Goal: Task Accomplishment & Management: Complete application form

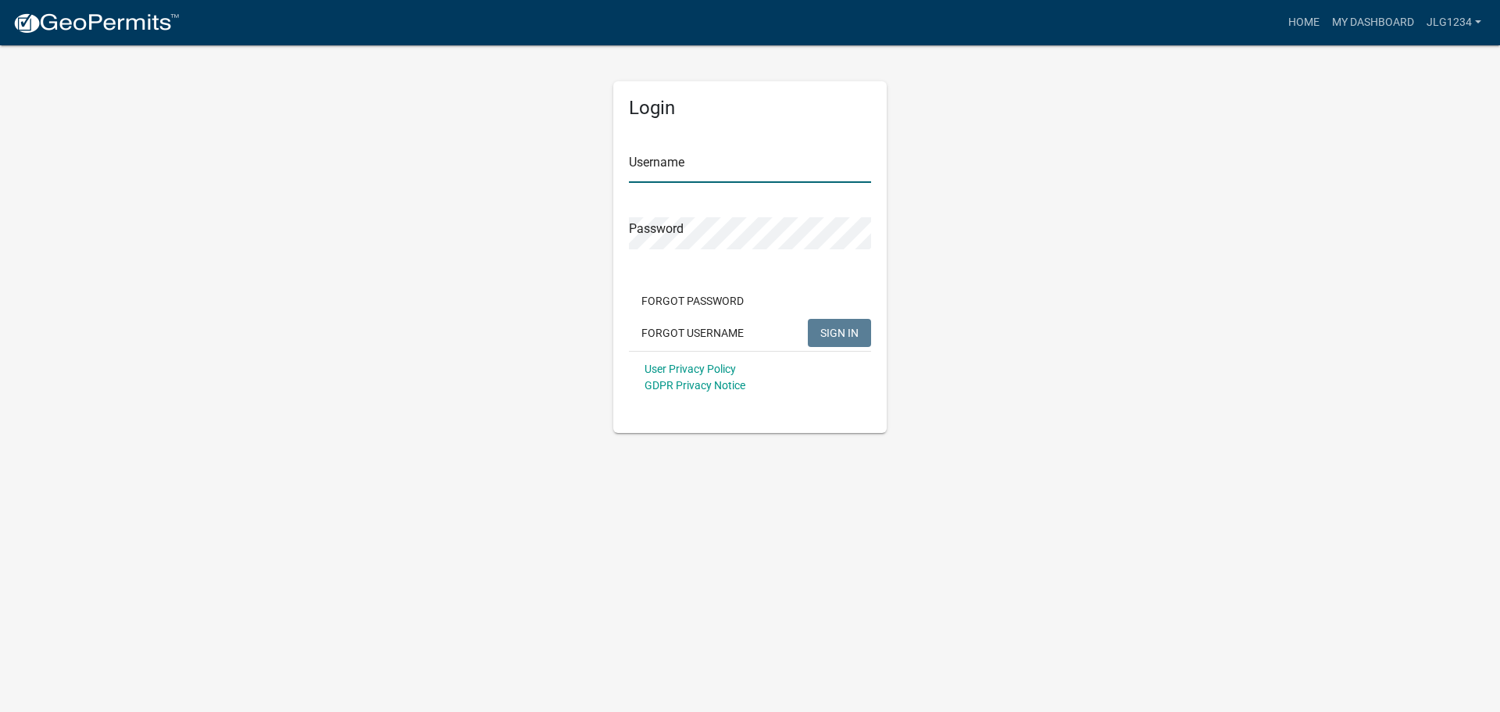
click at [683, 181] on input "Username" at bounding box center [750, 167] width 242 height 32
type input "jlg1234"
click at [808, 319] on button "SIGN IN" at bounding box center [839, 333] width 63 height 28
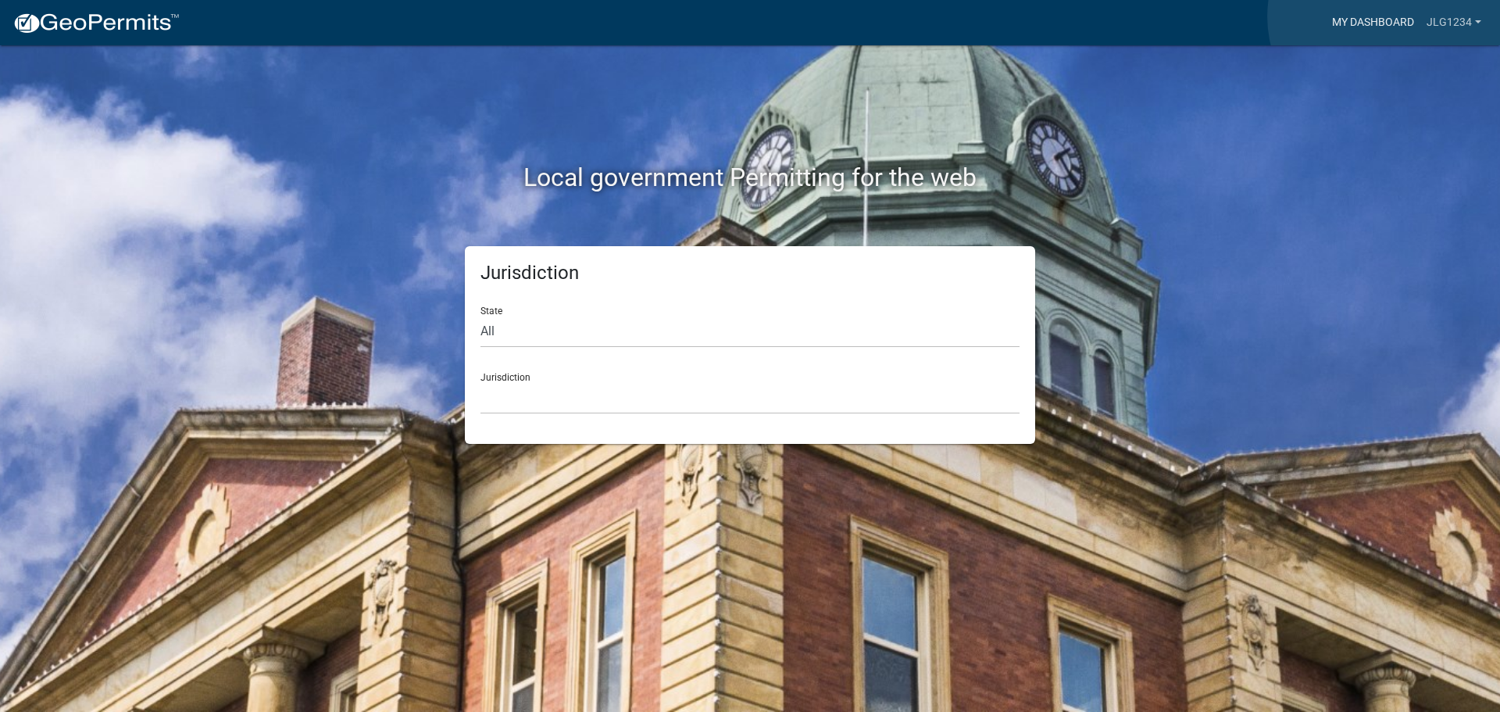
click at [1386, 16] on link "My Dashboard" at bounding box center [1373, 23] width 95 height 30
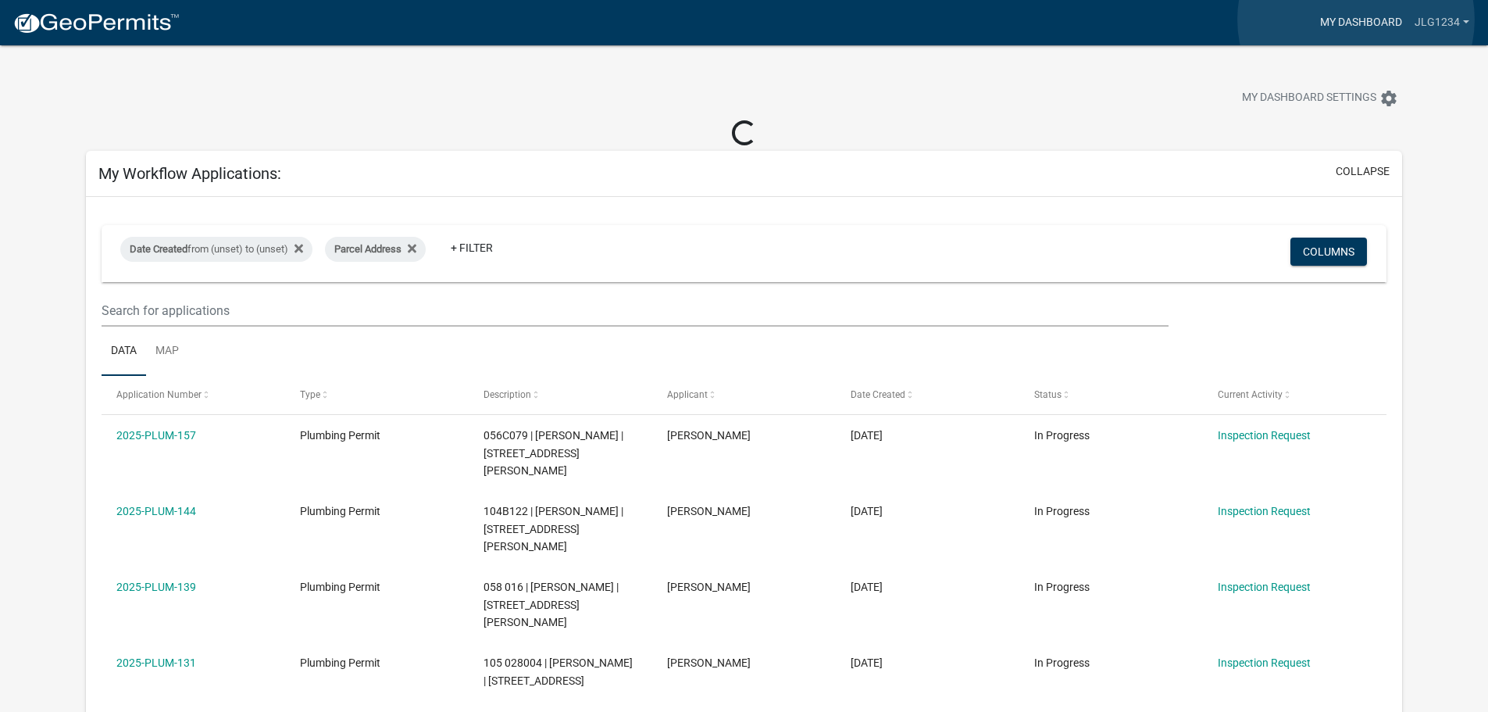
click at [1356, 20] on link "My Dashboard" at bounding box center [1361, 23] width 95 height 30
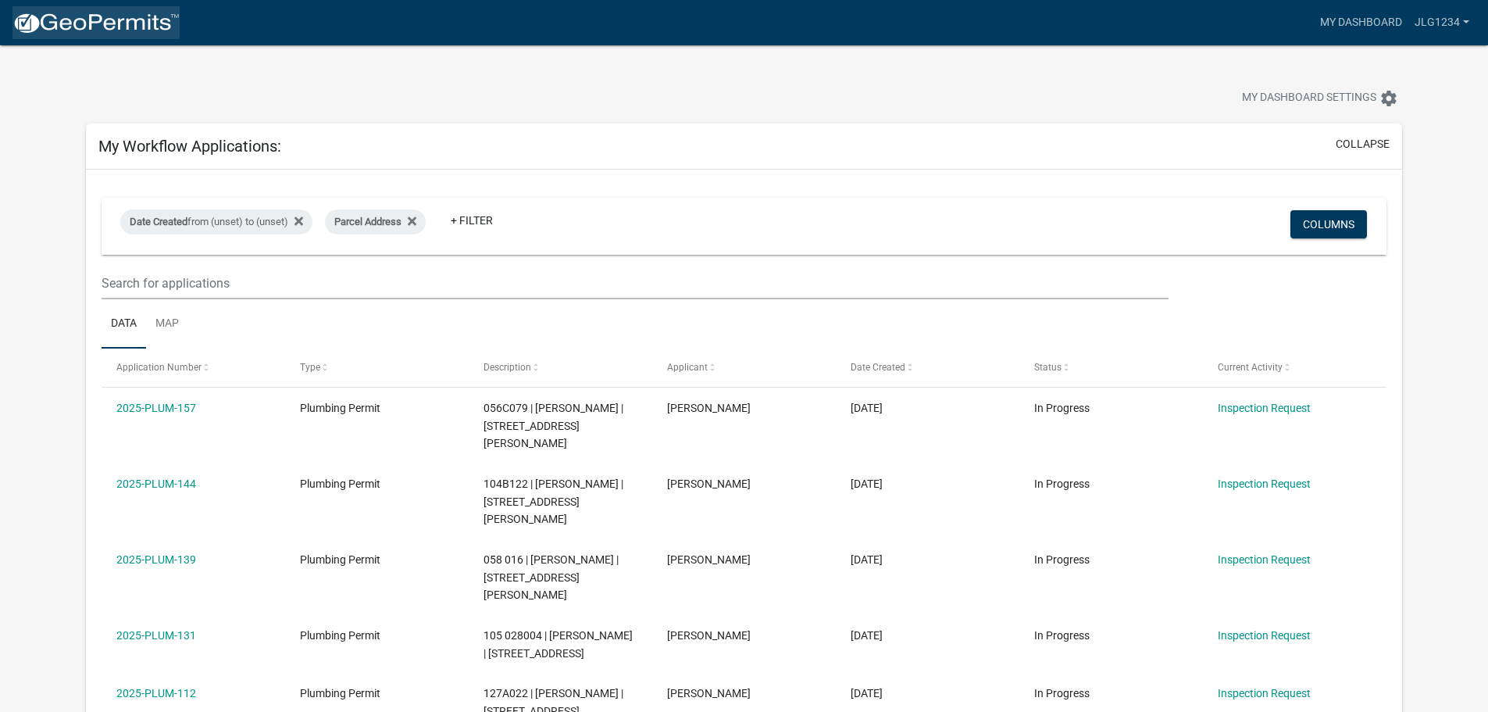
click at [98, 12] on img at bounding box center [95, 23] width 167 height 23
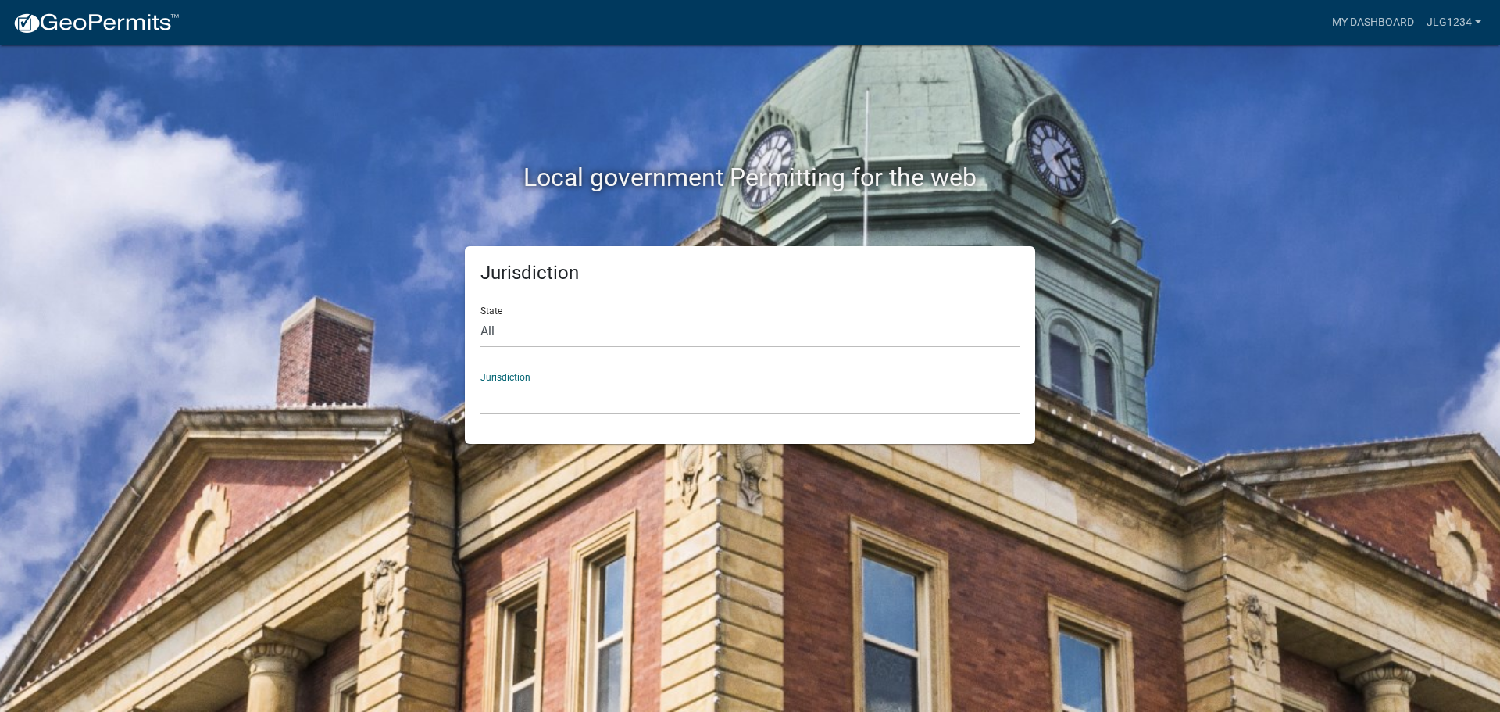
click at [545, 394] on select "Custer County, Colorado Cook County, Georgia Crawford County, Georgia Gilmer Co…" at bounding box center [749, 398] width 539 height 32
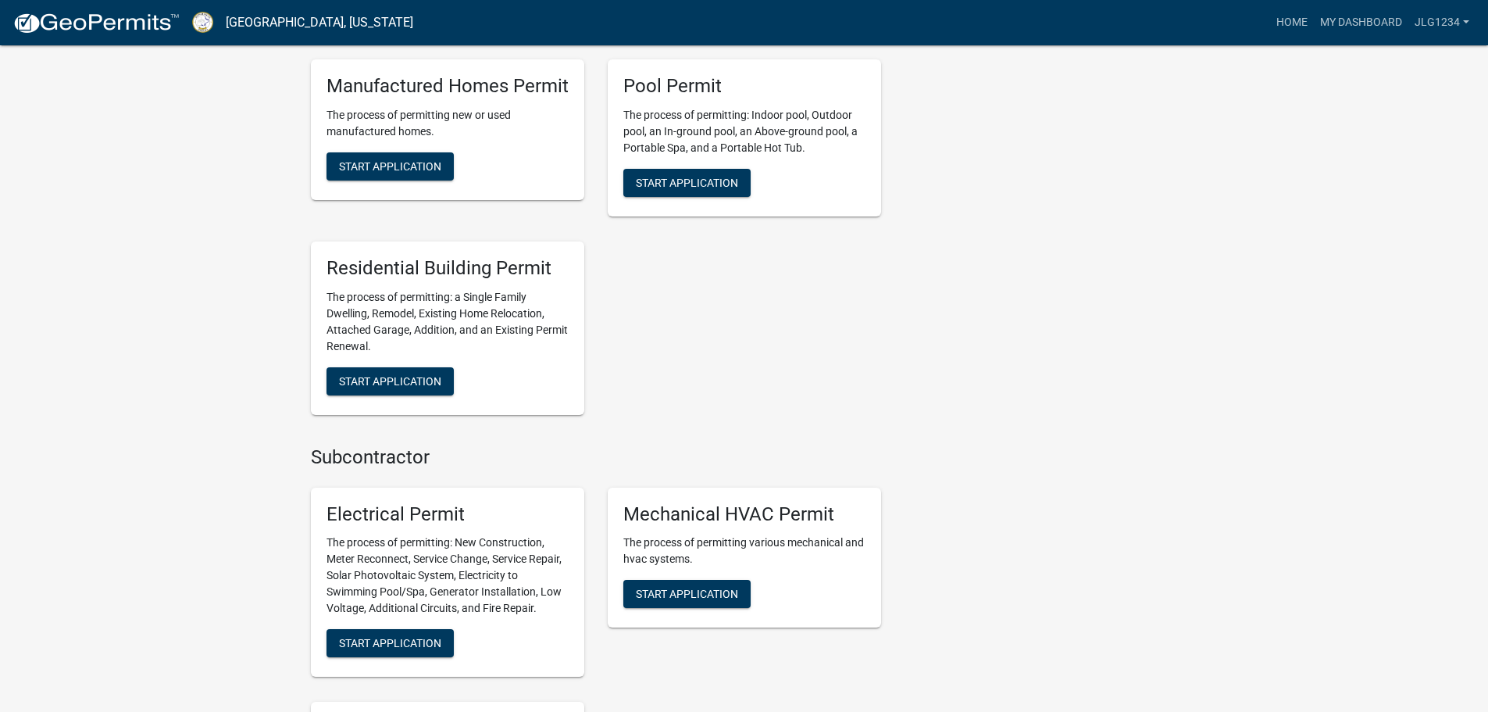
scroll to position [1094, 0]
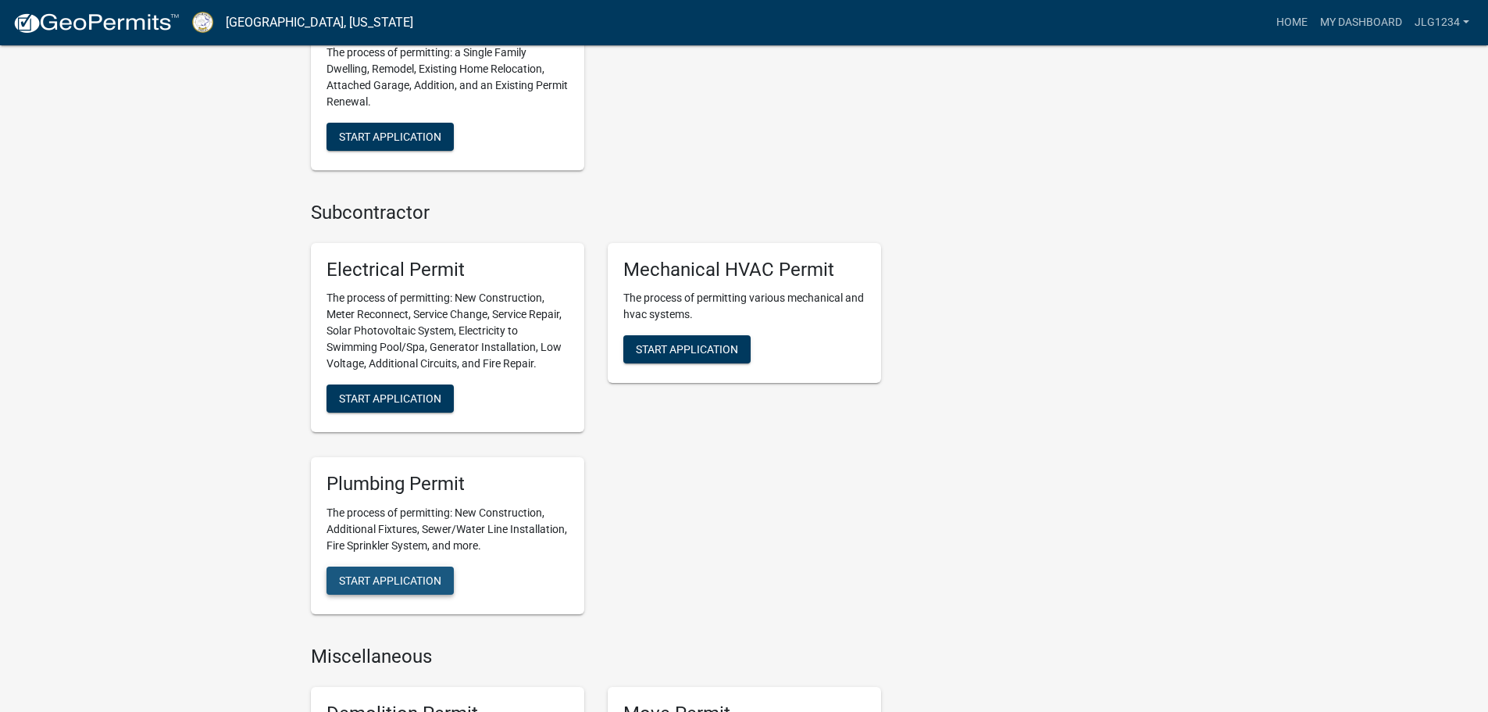
drag, startPoint x: 367, startPoint y: 562, endPoint x: 421, endPoint y: 529, distance: 63.1
click at [370, 574] on span "Start Application" at bounding box center [390, 580] width 102 height 12
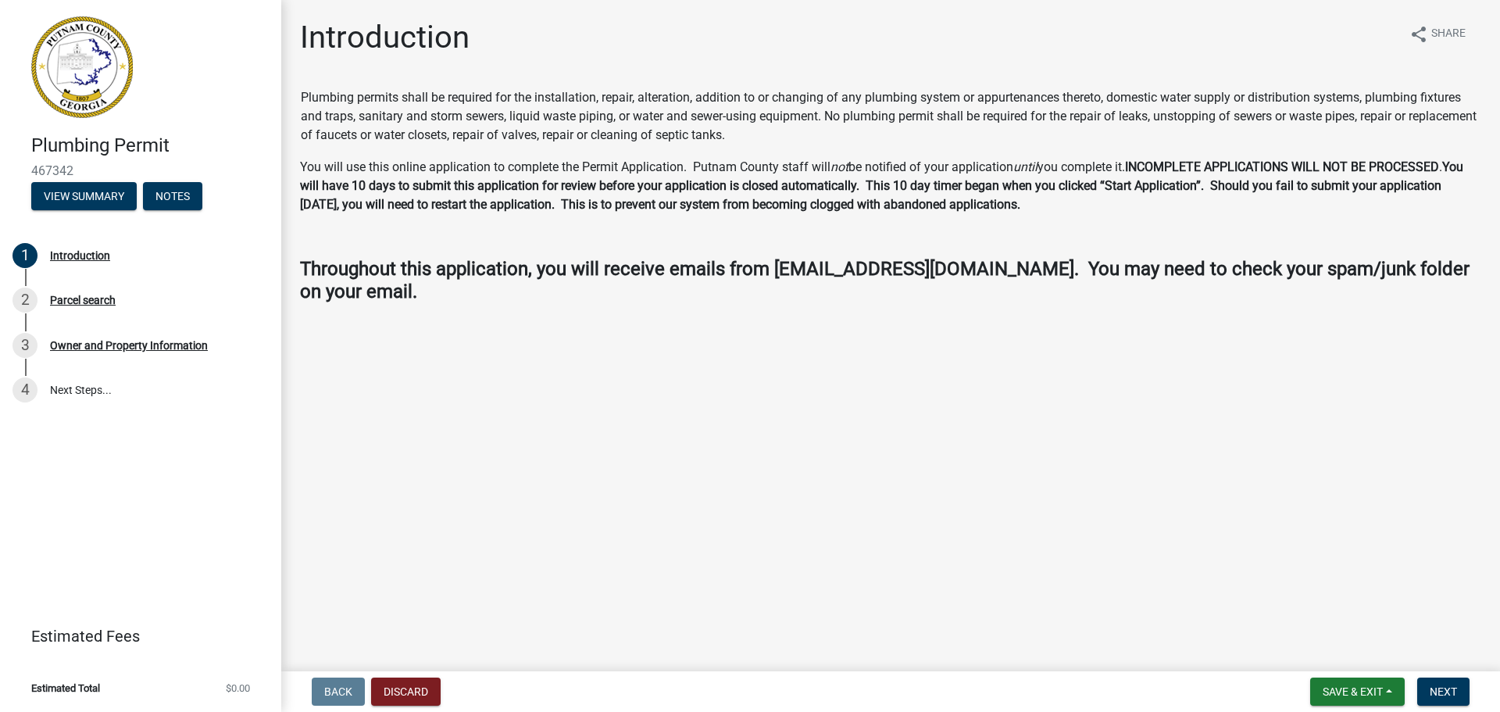
click at [1469, 673] on nav "Back Discard Save & Exit Save Save & Exit Next" at bounding box center [890, 691] width 1219 height 41
click at [1460, 679] on button "Next" at bounding box center [1443, 691] width 52 height 28
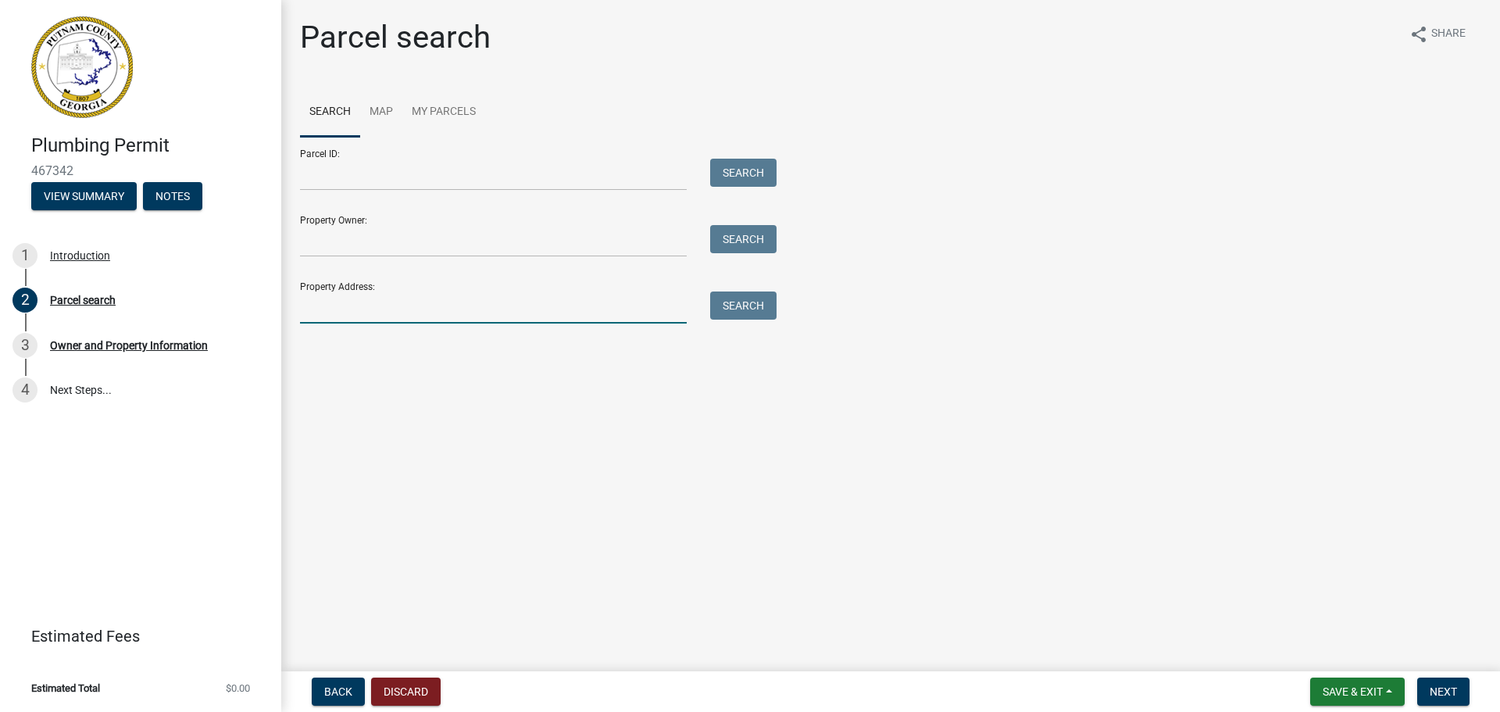
click at [337, 304] on input "Property Address:" at bounding box center [493, 307] width 387 height 32
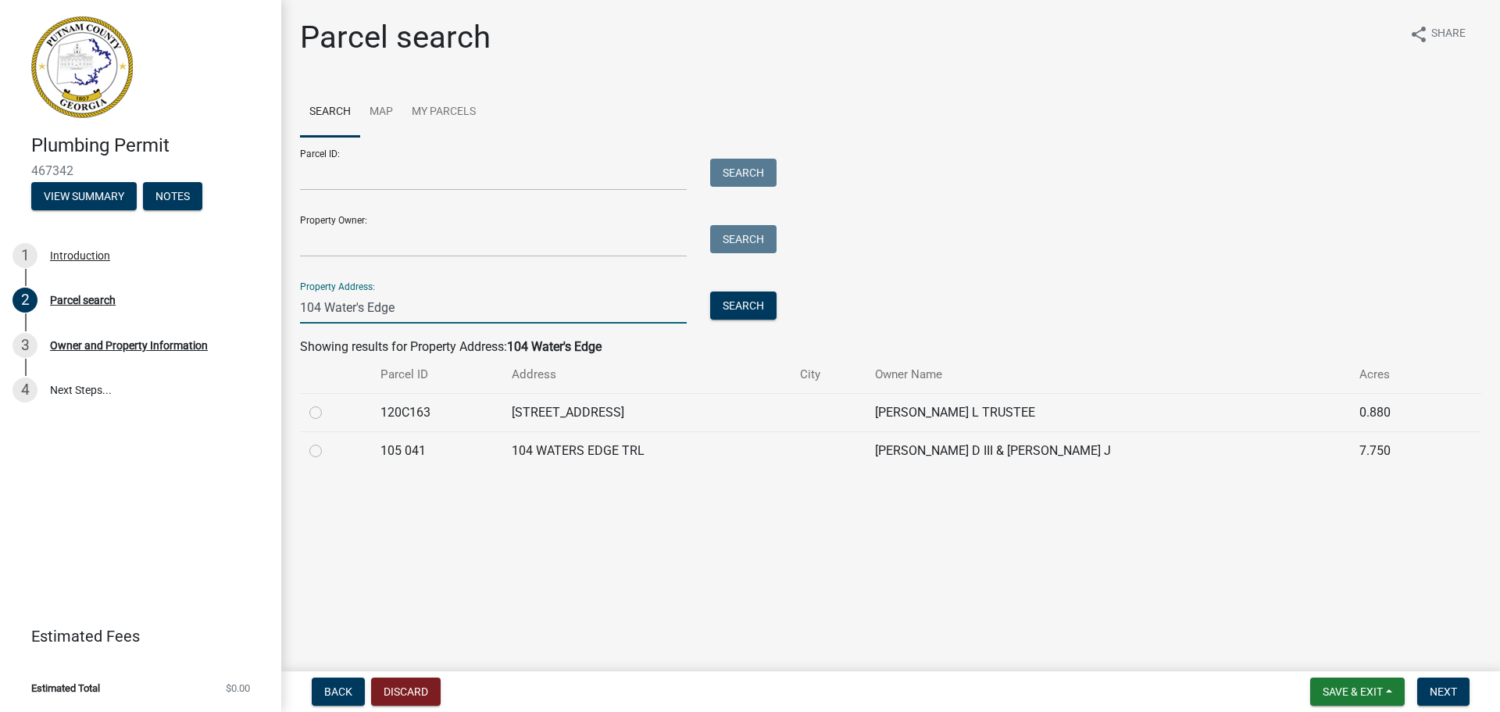
type input "104 Water's Edge"
click at [328, 441] on label at bounding box center [328, 441] width 0 height 0
click at [328, 448] on 041 "radio" at bounding box center [333, 446] width 10 height 10
radio 041 "true"
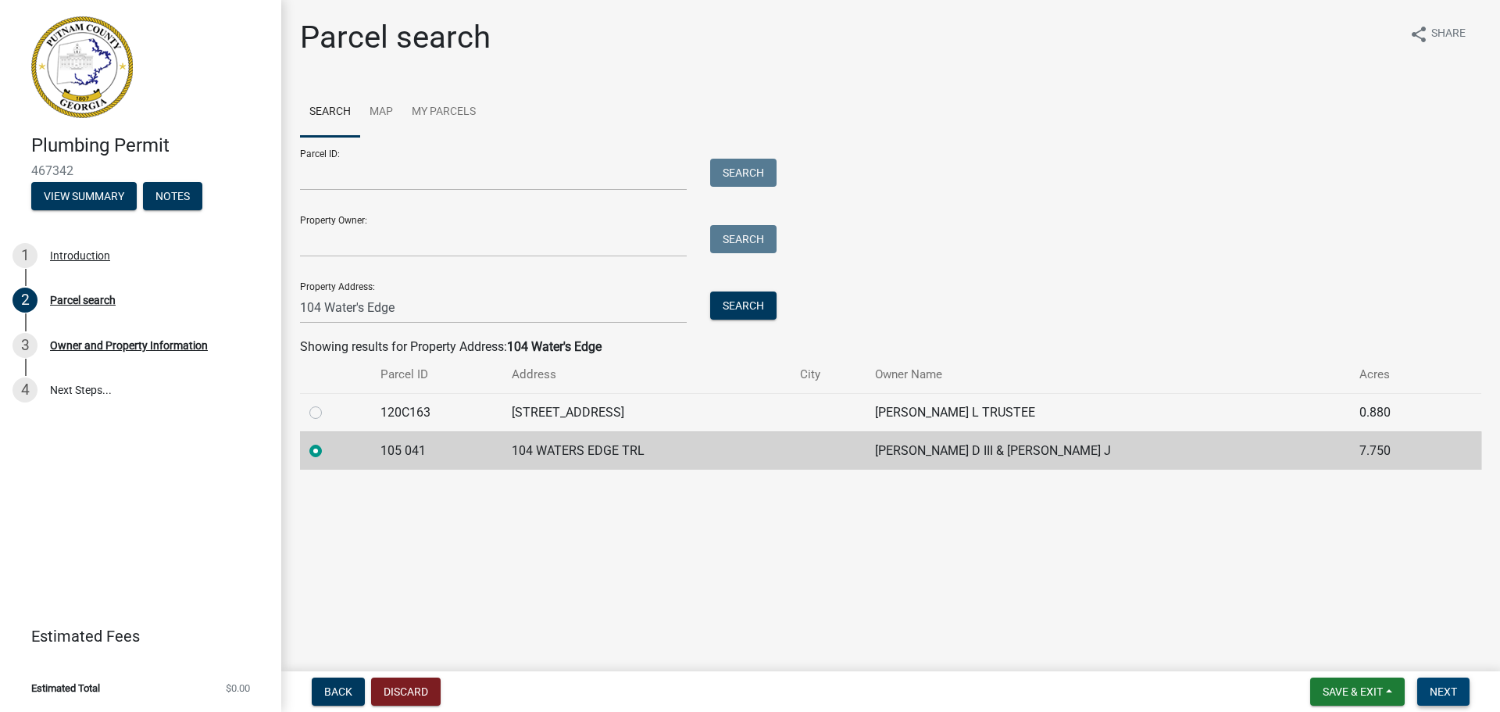
click at [1441, 705] on button "Next" at bounding box center [1443, 691] width 52 height 28
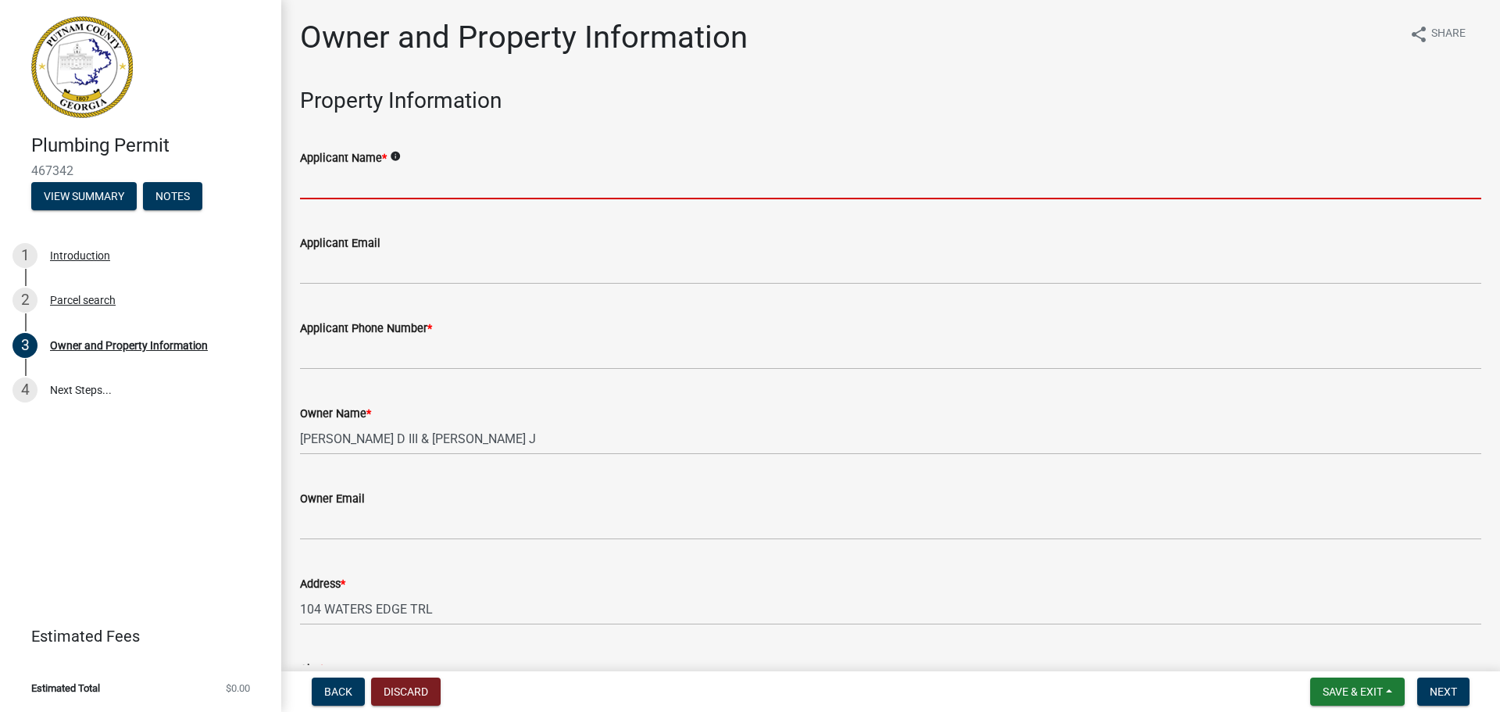
click at [345, 197] on input "Applicant Name *" at bounding box center [890, 183] width 1181 height 32
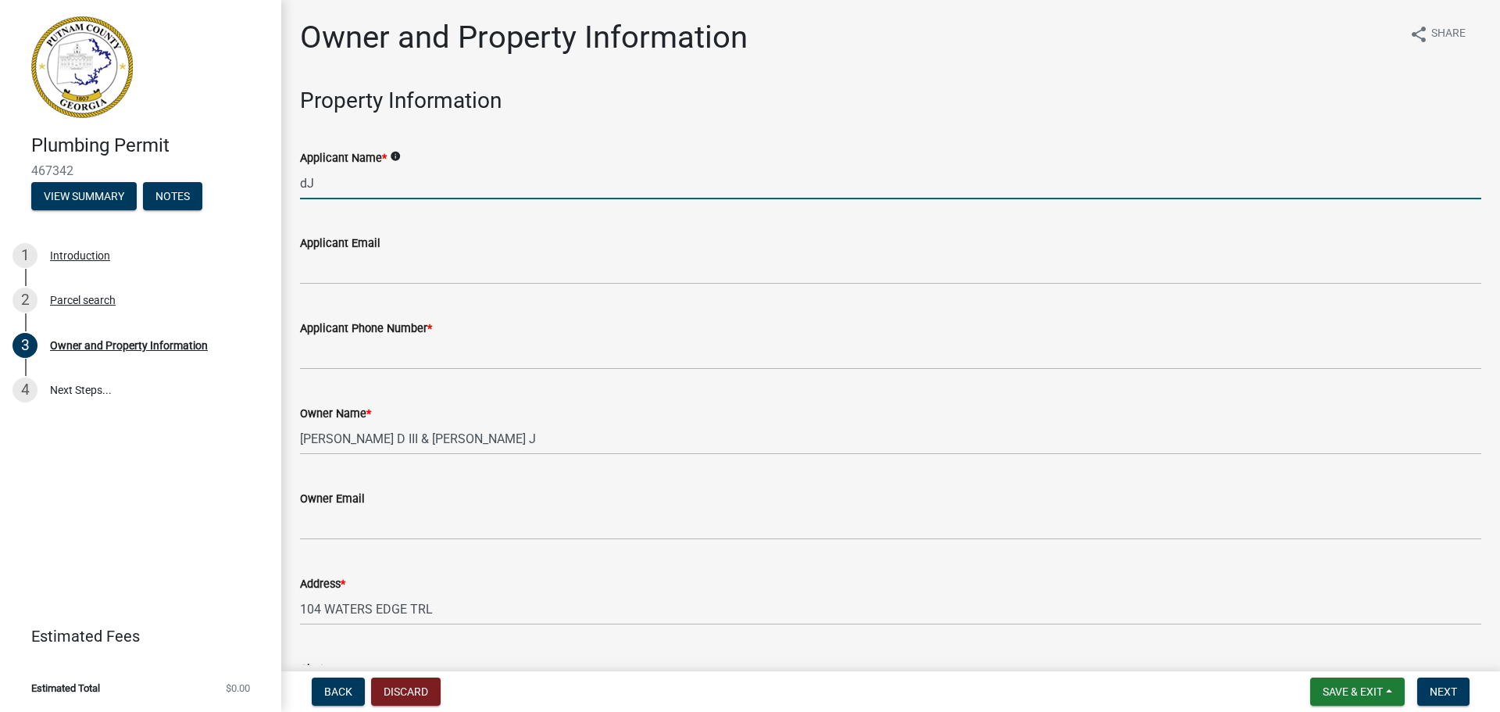
type input "d"
type input "Jay Grimes"
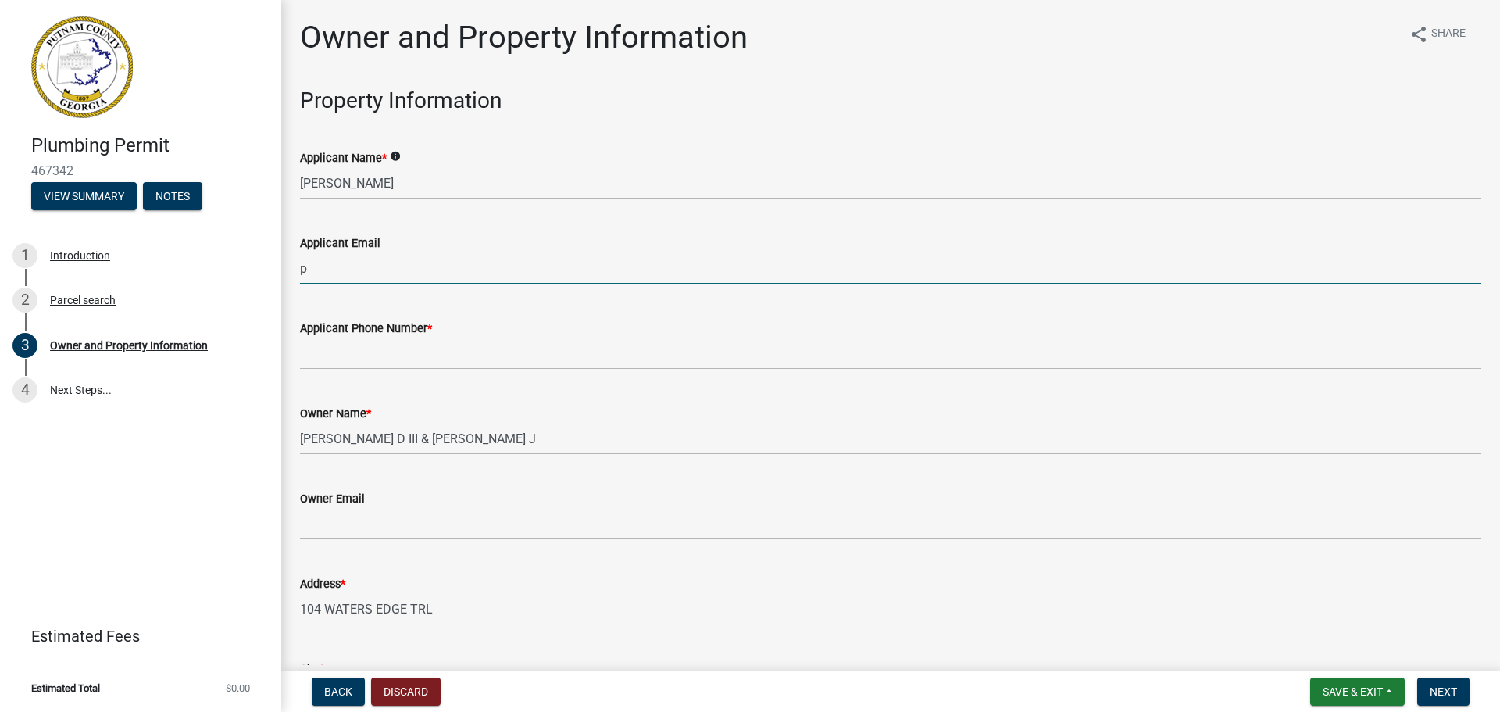
type input "permitsllgrimes@gmail.com"
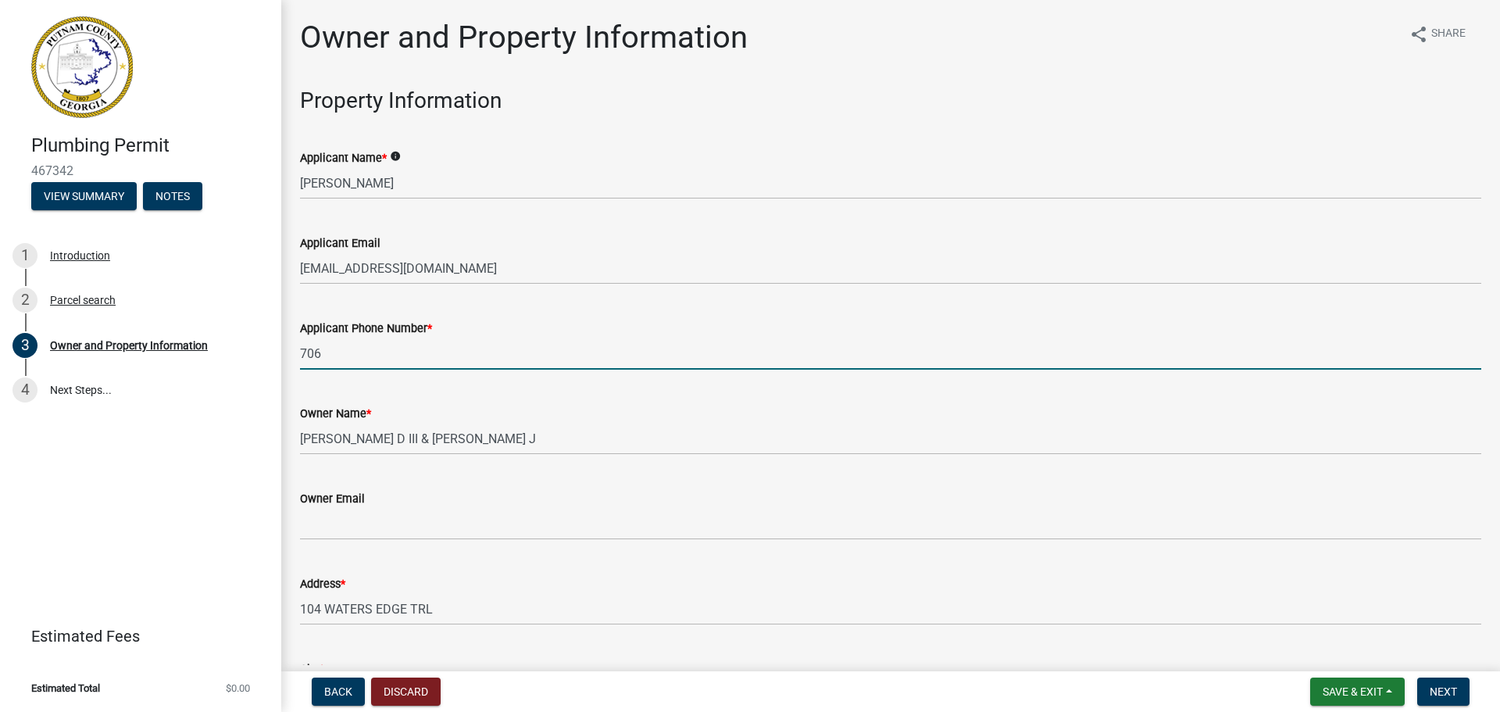
type input "706-485-2073"
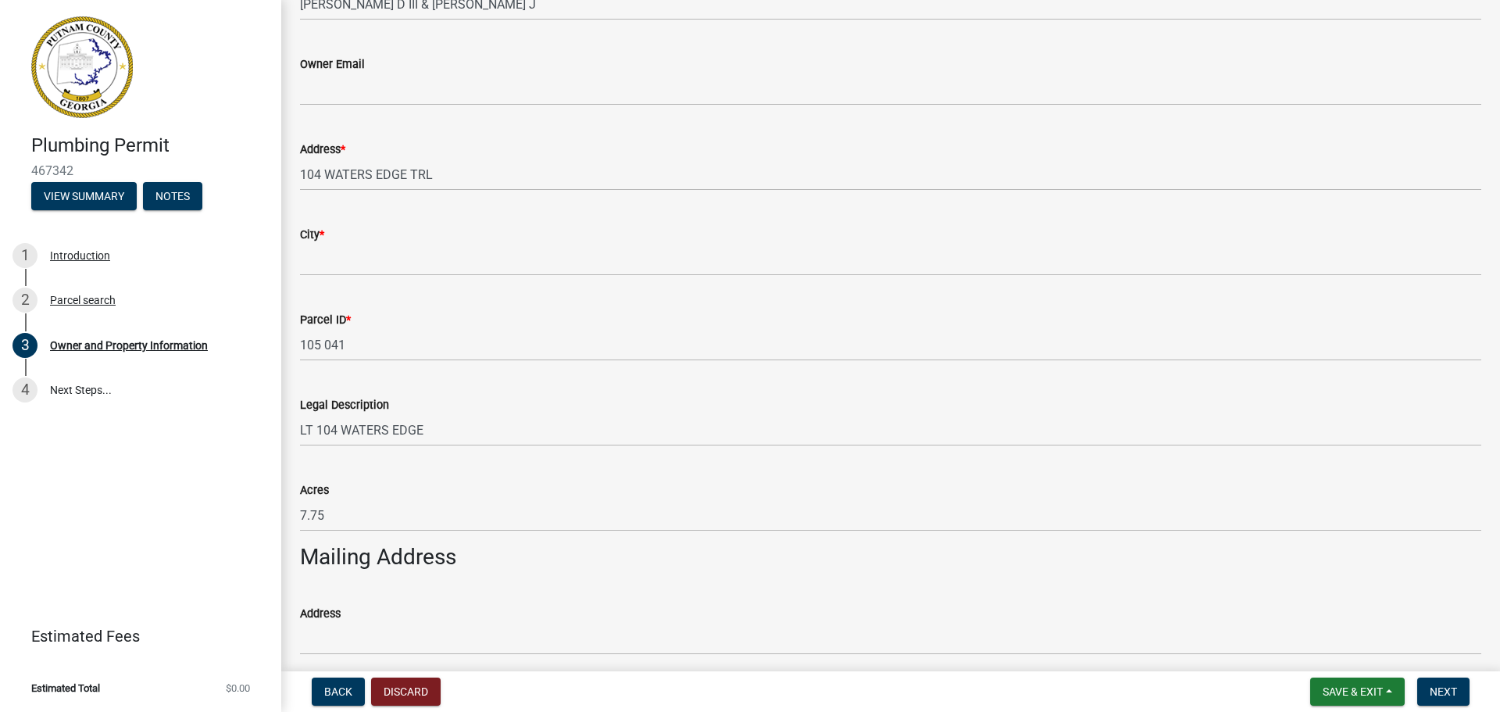
scroll to position [469, 0]
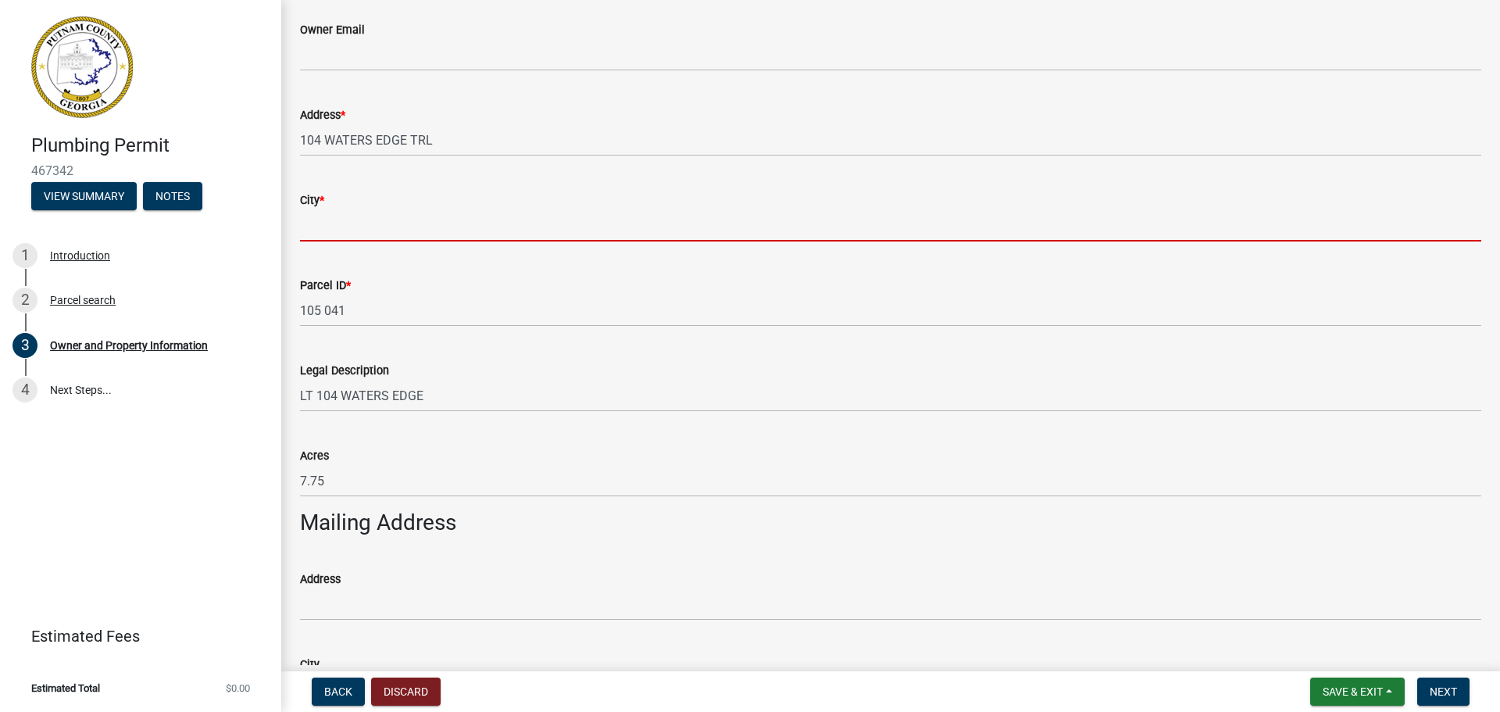
click at [334, 227] on input "City *" at bounding box center [890, 225] width 1181 height 32
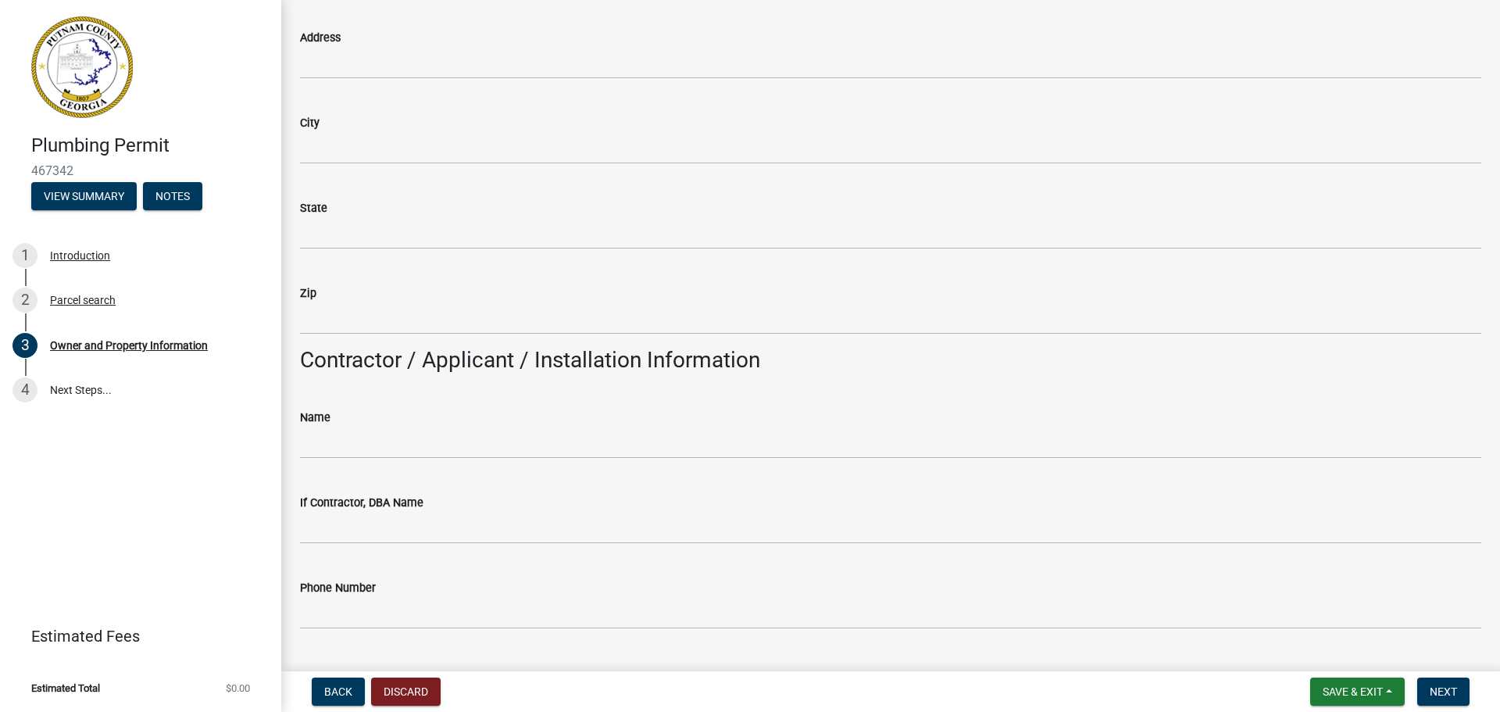
scroll to position [1094, 0]
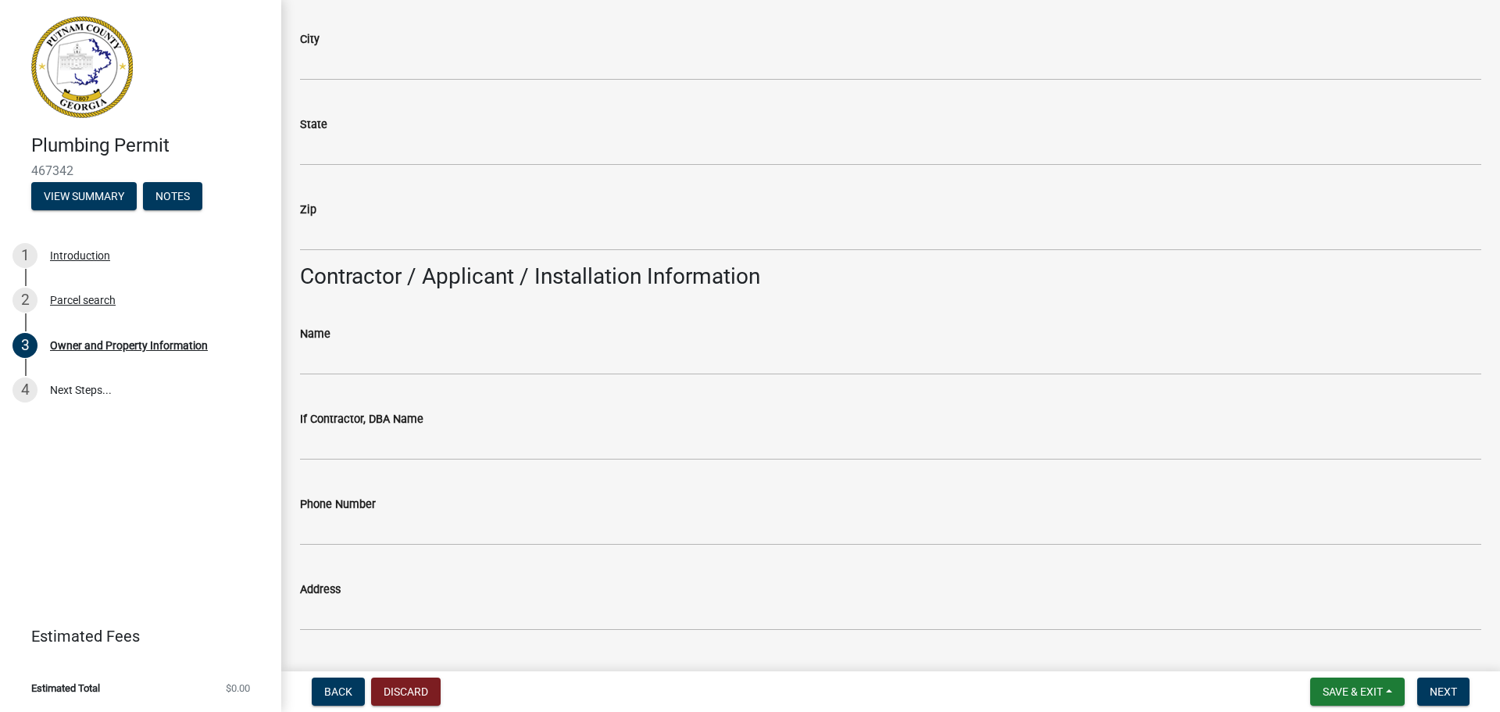
type input "Eatonton"
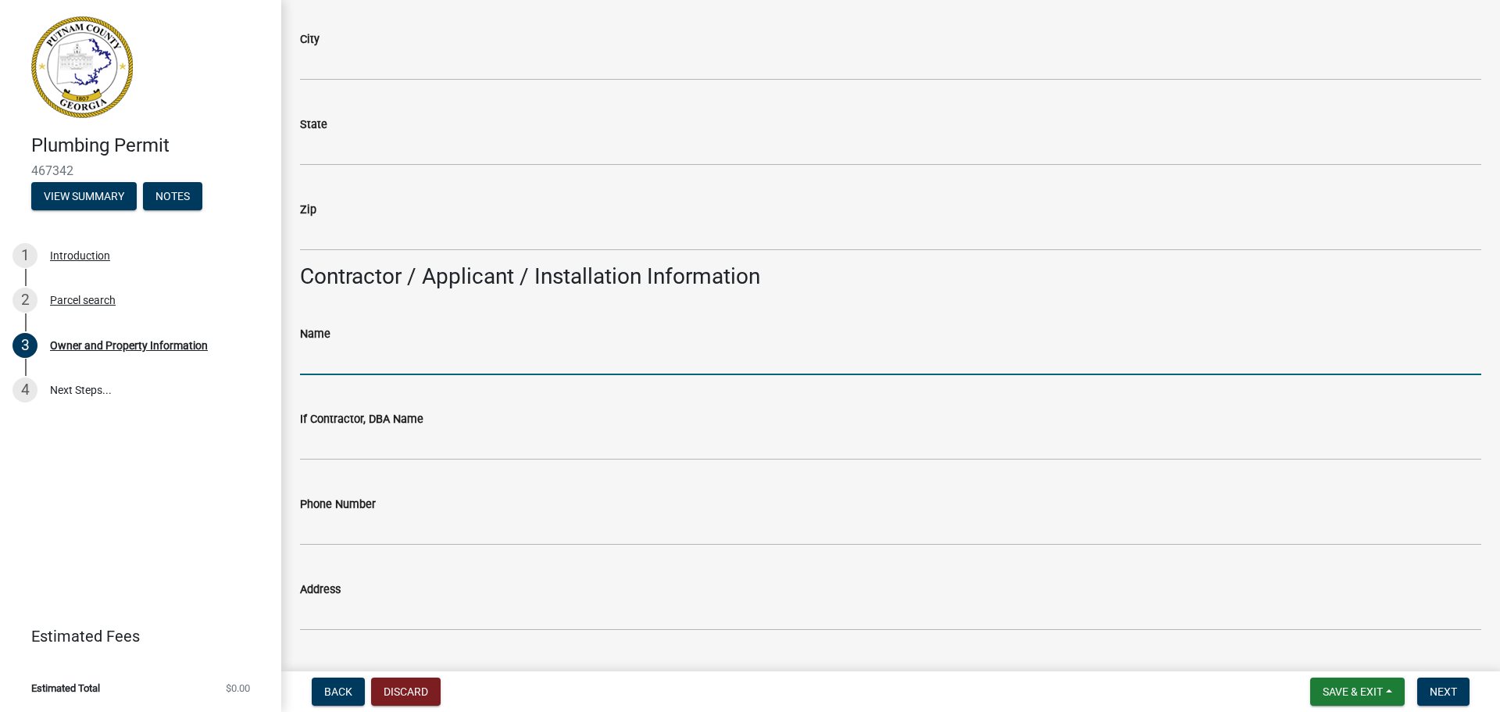
click at [330, 372] on input "Name" at bounding box center [890, 359] width 1181 height 32
type input "Jason Grimes"
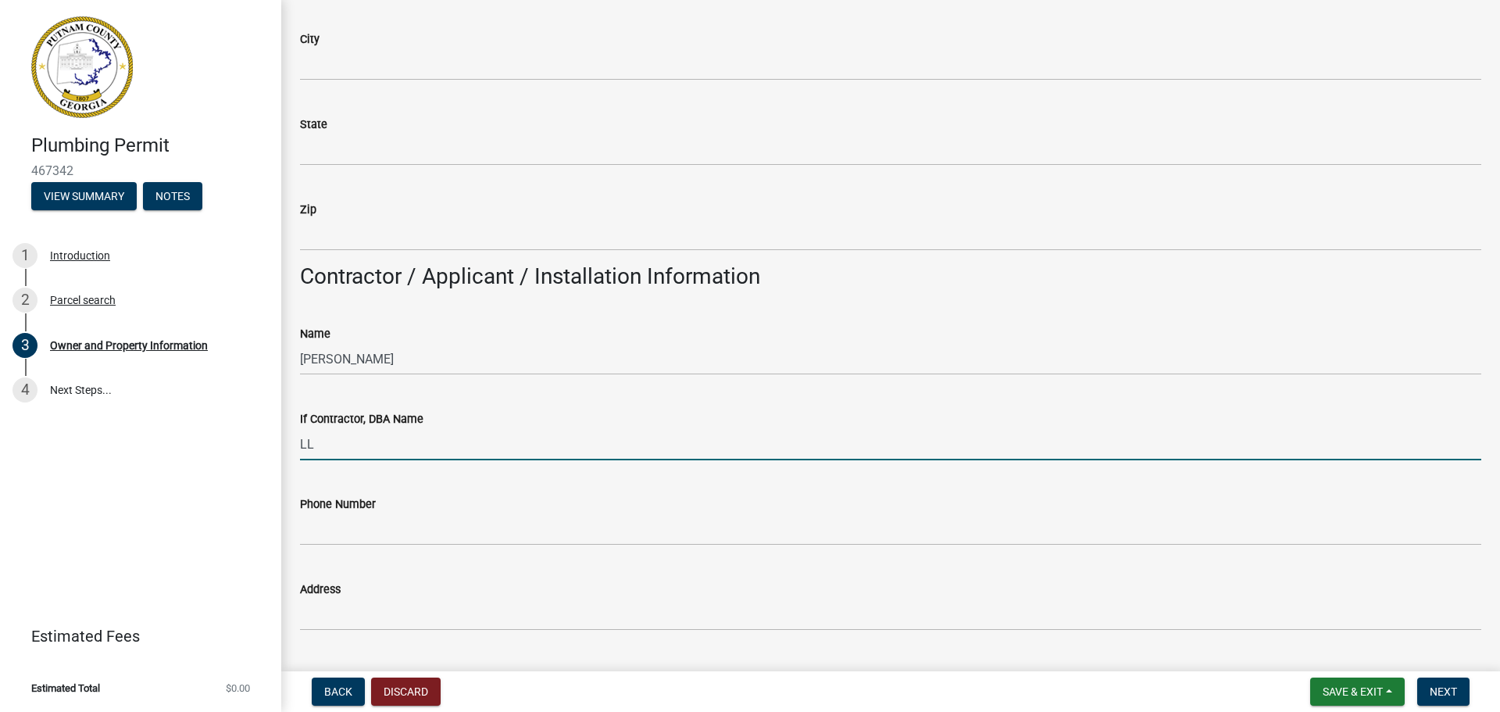
type input "LL Grimes Plumbing"
type input "149 Roberson Mill Rd NE"
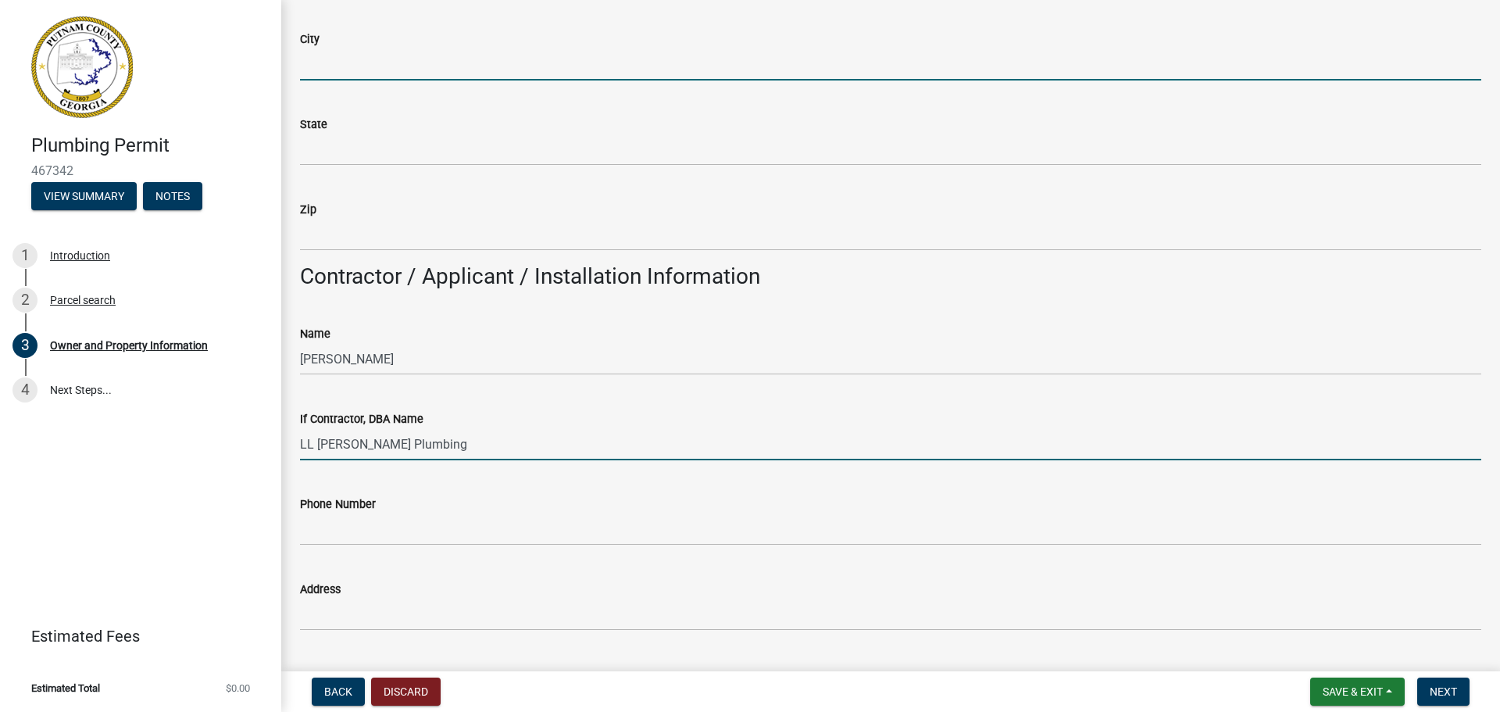
type input "Milledgeville"
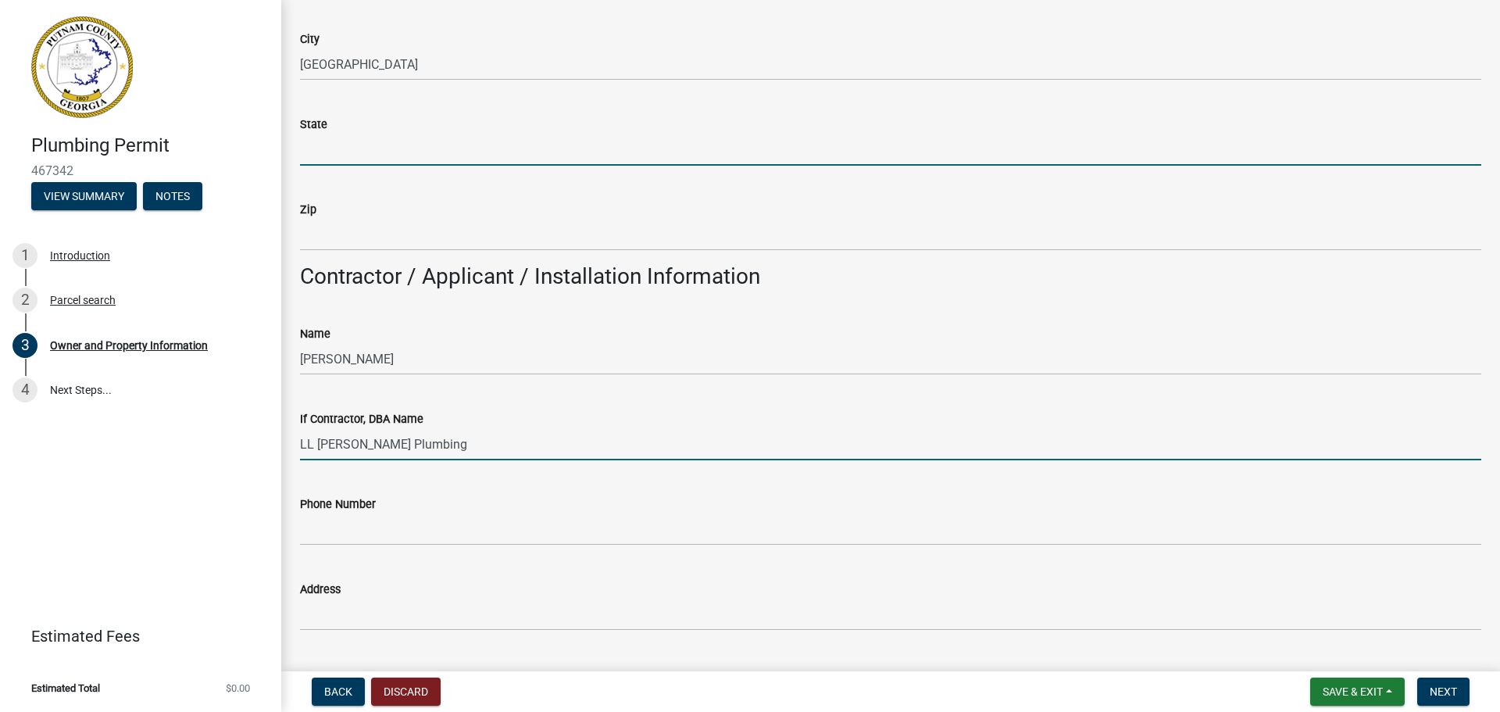
type input "GA - Georgia"
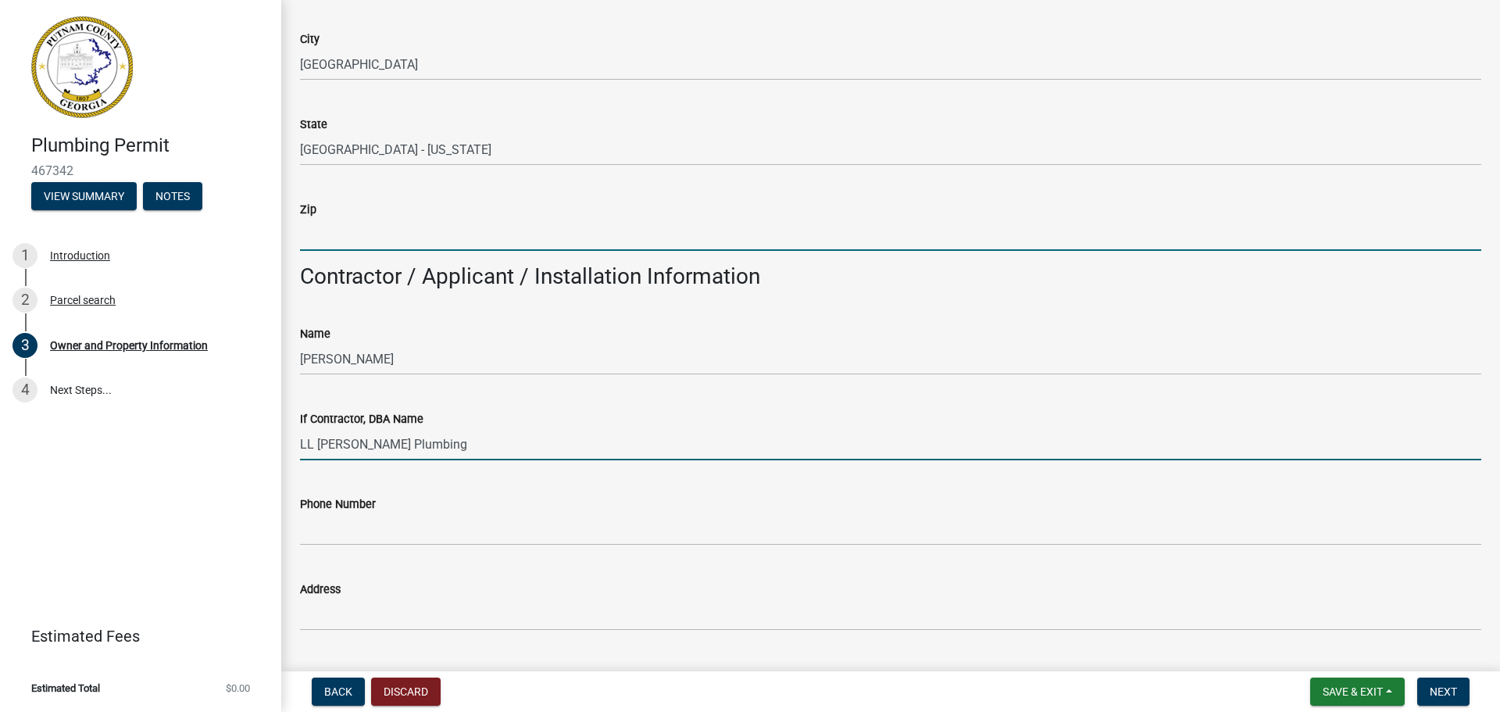
type input "31061"
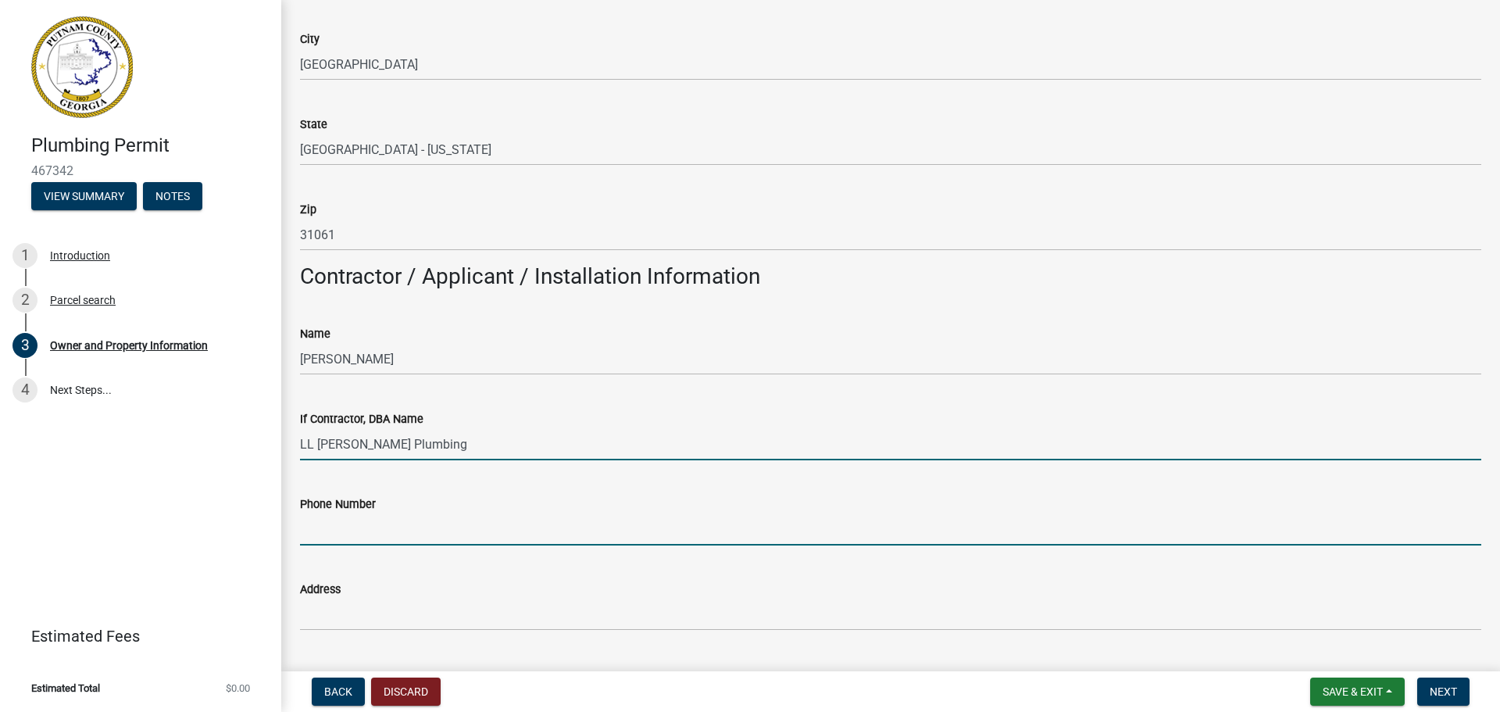
type input "4784529175"
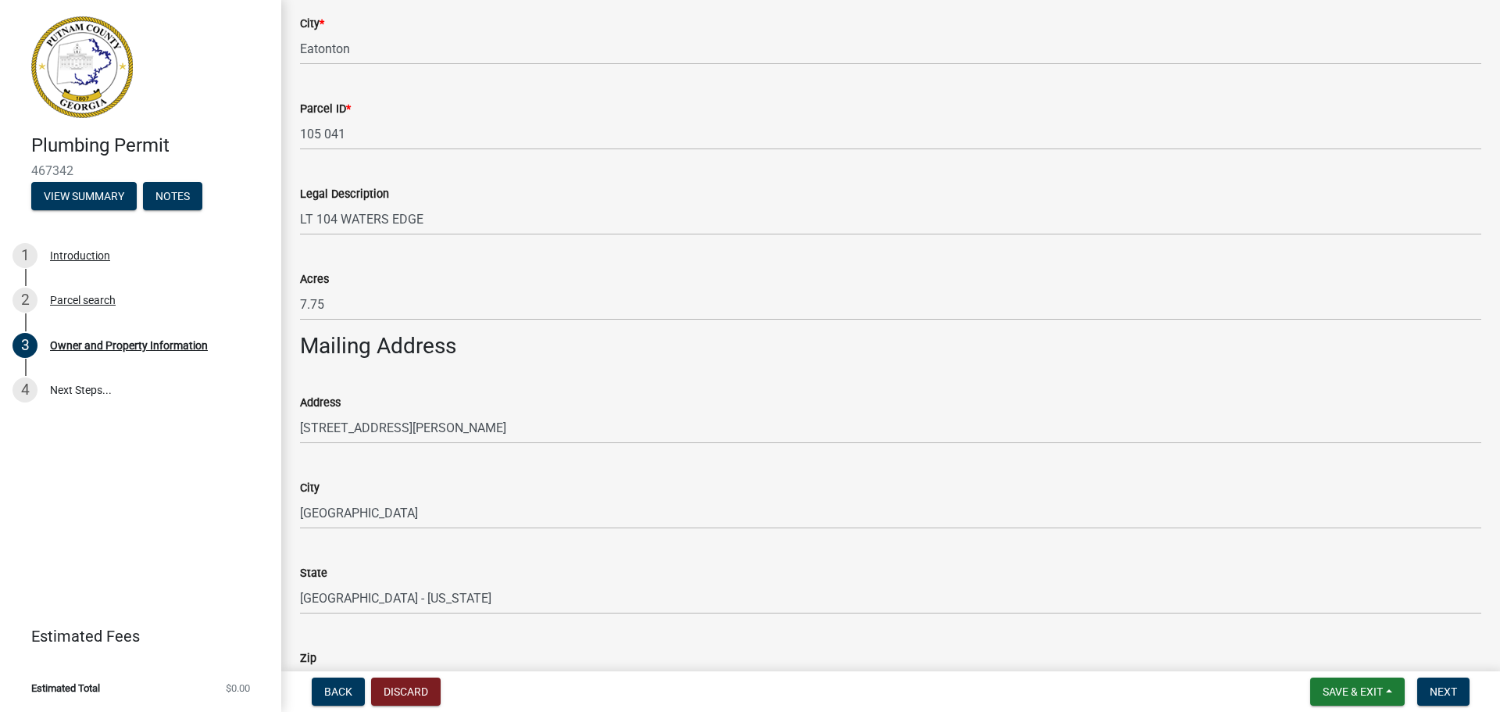
scroll to position [625, 0]
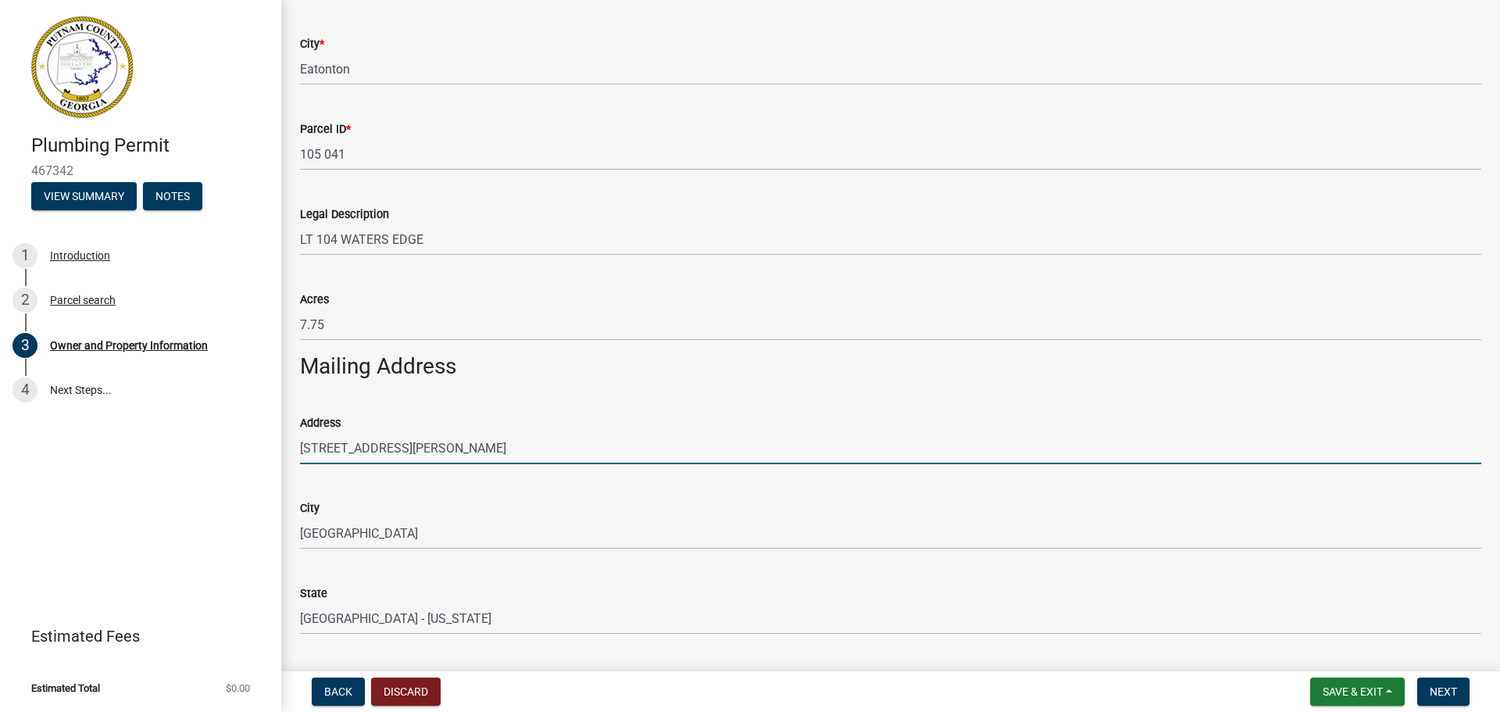
click at [485, 447] on input "149 Roberson Mill Rd NE" at bounding box center [890, 448] width 1181 height 32
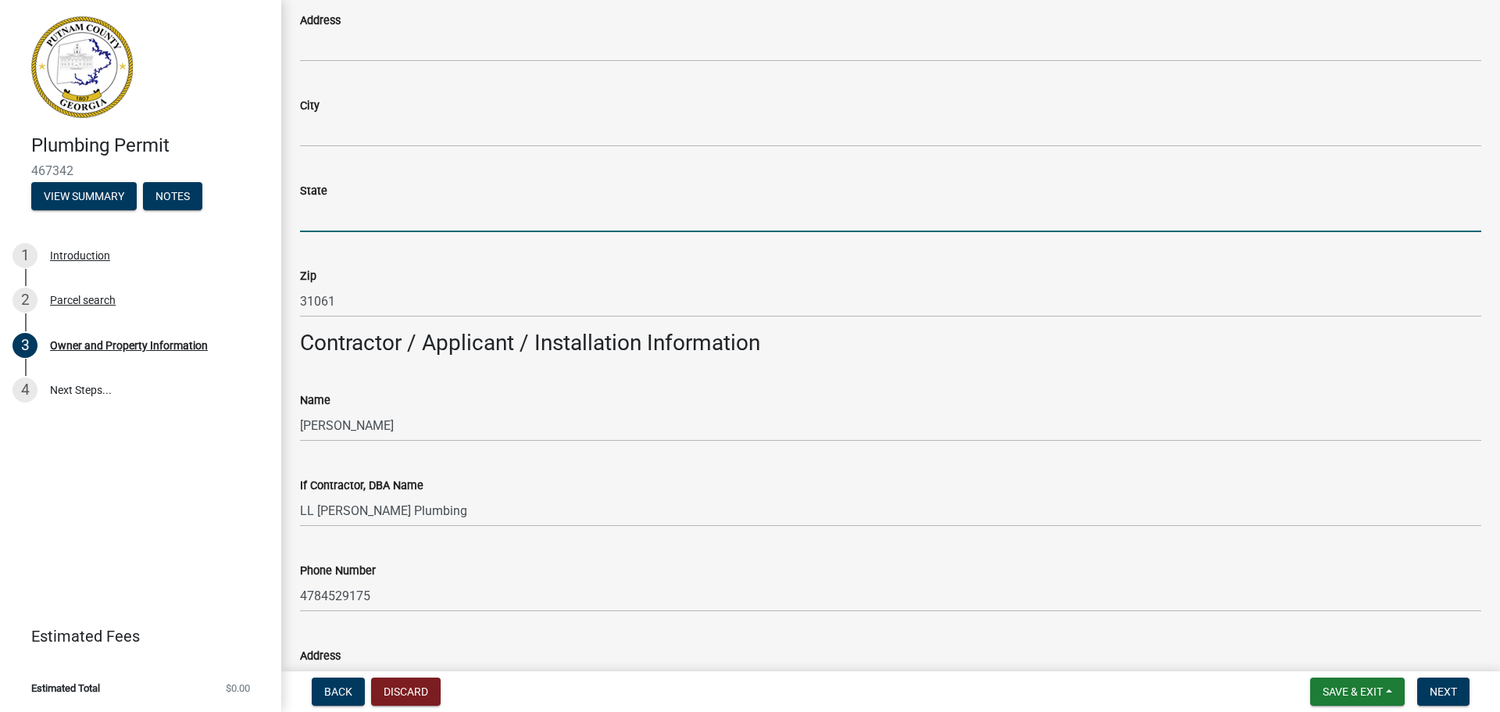
scroll to position [1250, 0]
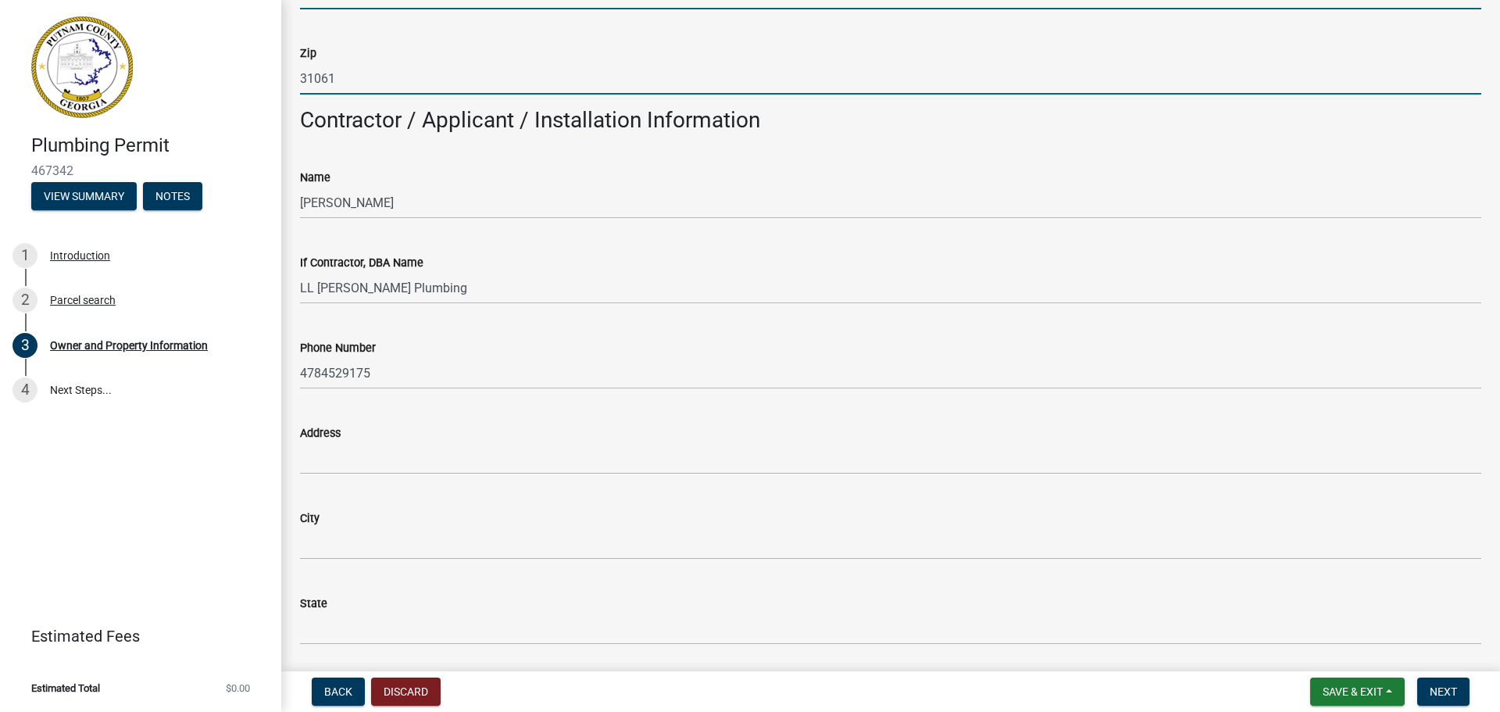
click at [347, 79] on input "31061" at bounding box center [890, 78] width 1181 height 32
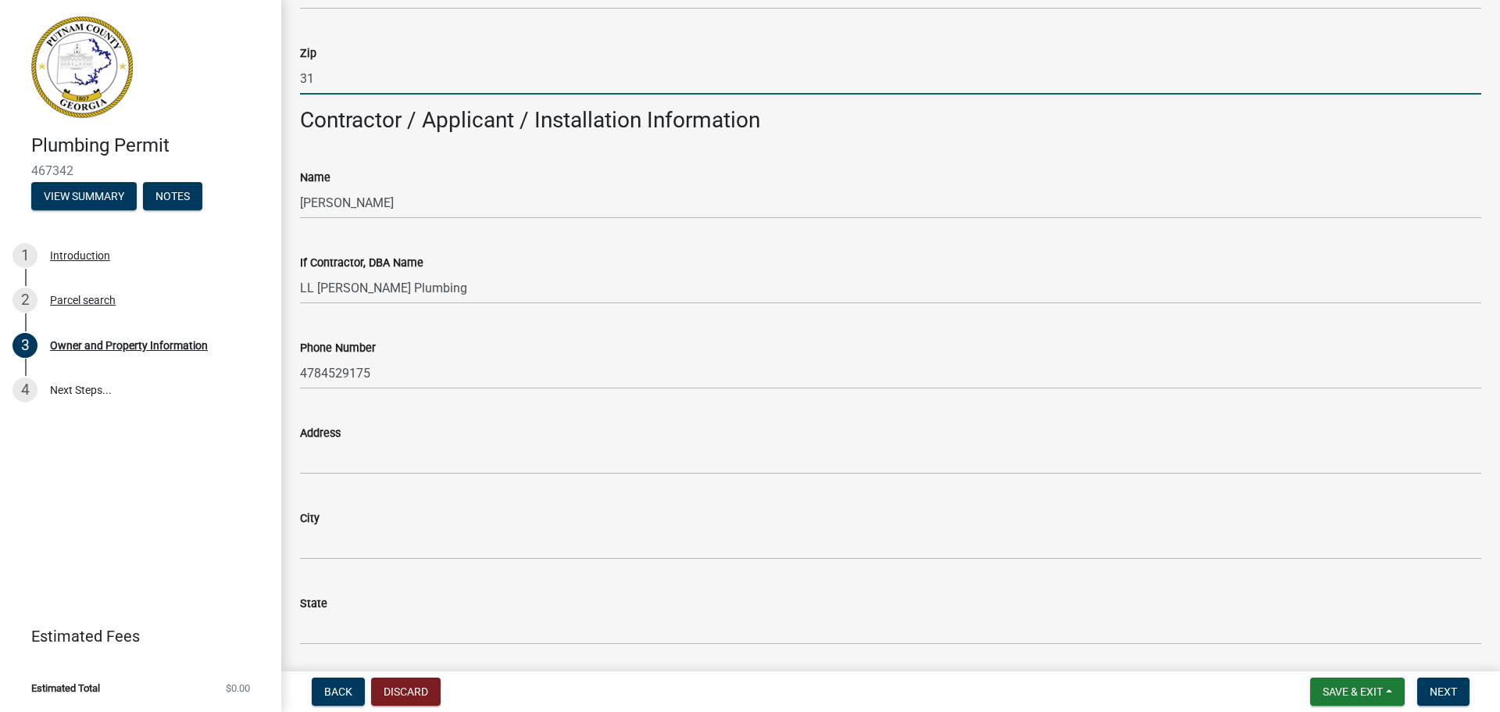
type input "3"
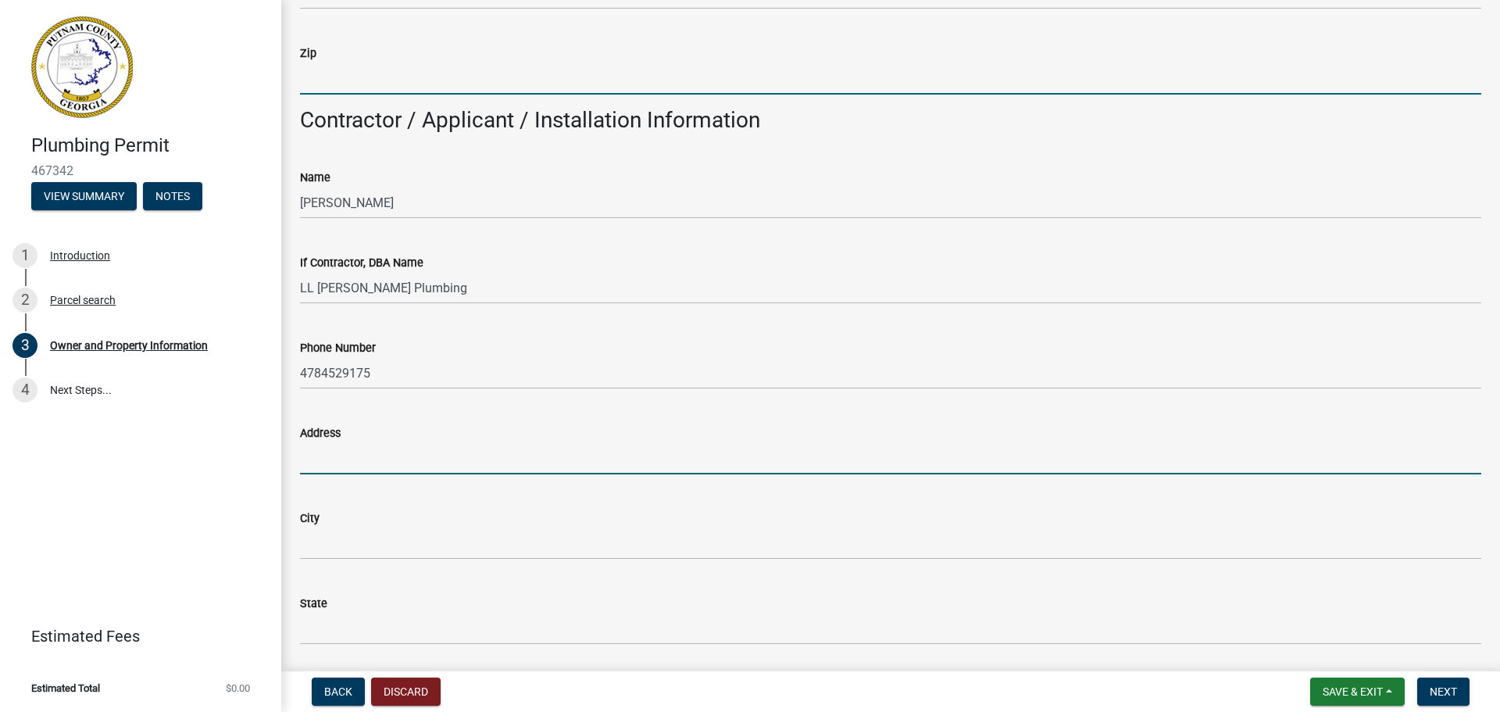
click at [371, 450] on input "Address" at bounding box center [890, 458] width 1181 height 32
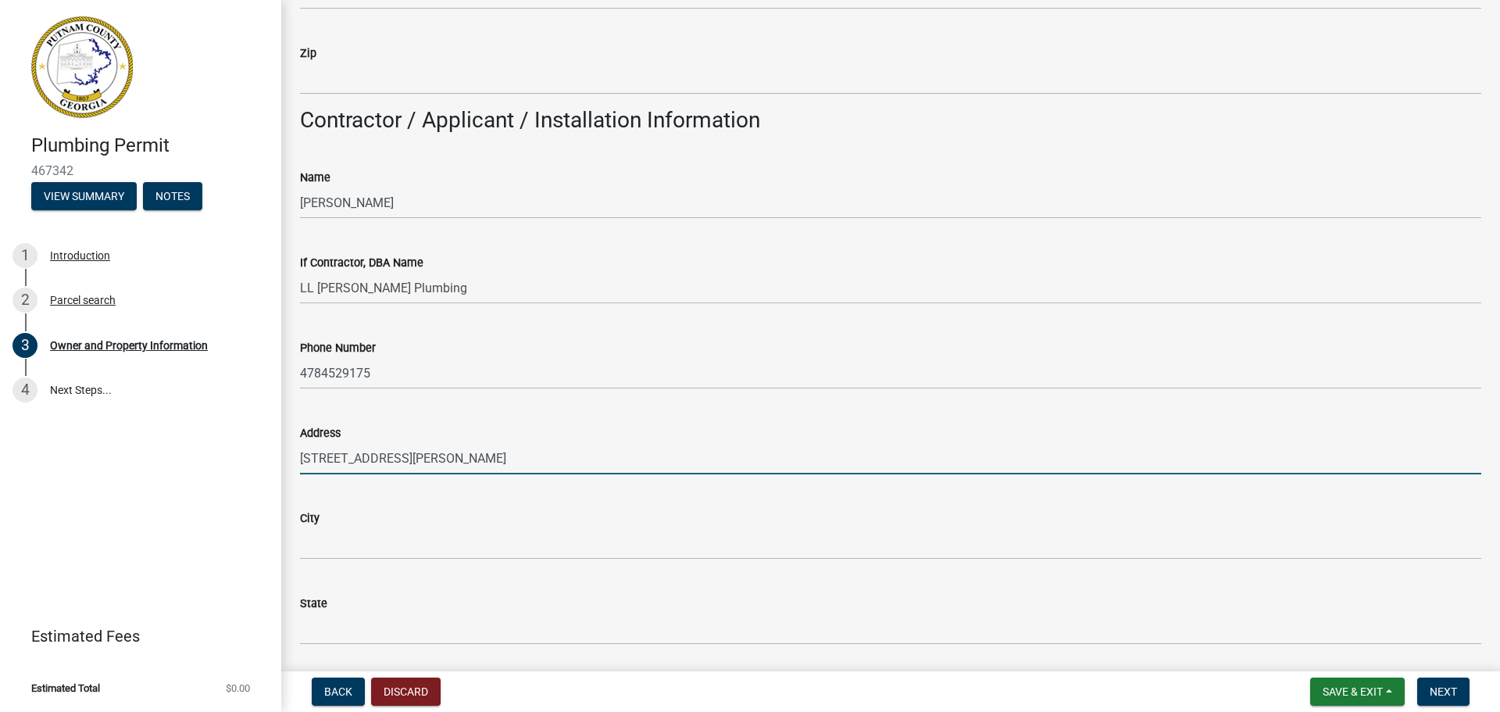
type input "104 Scott Oak Drive"
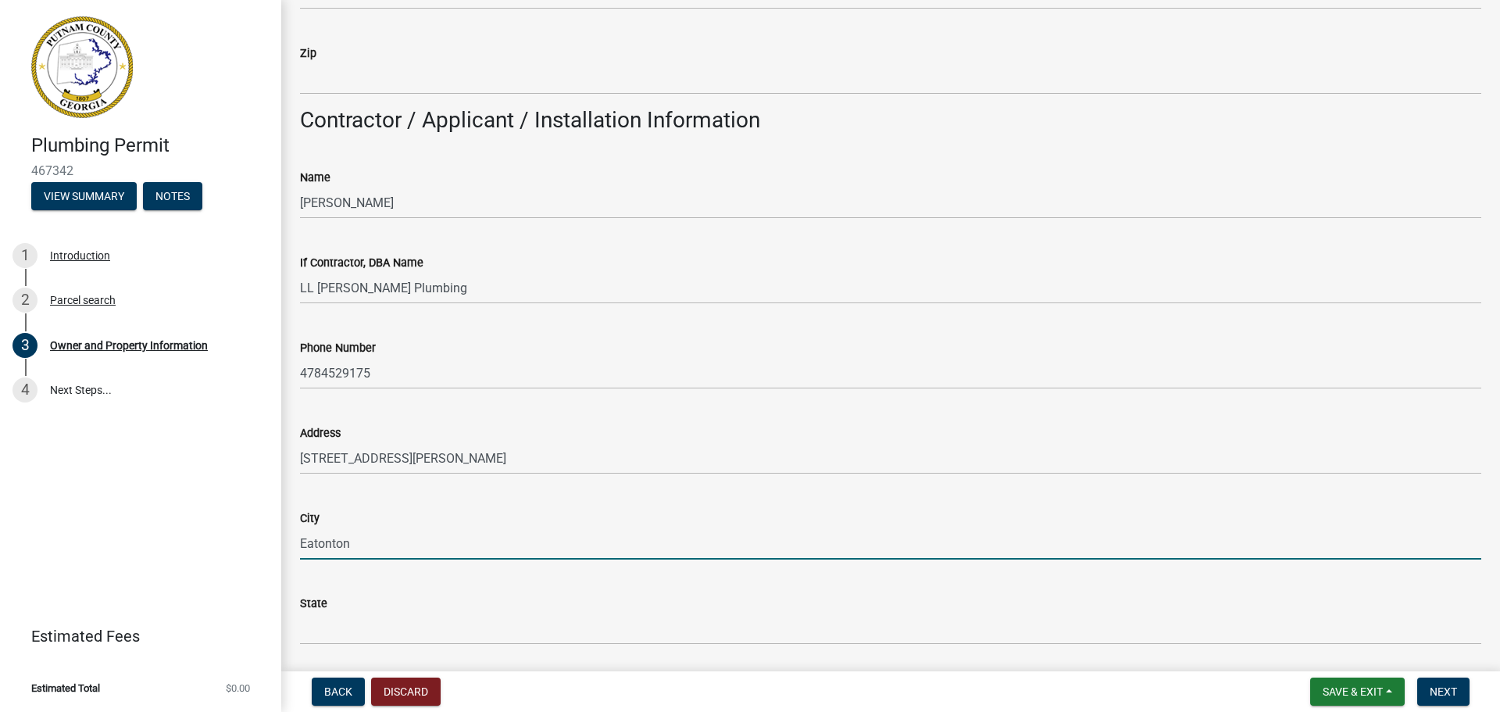
type input "Eatonton"
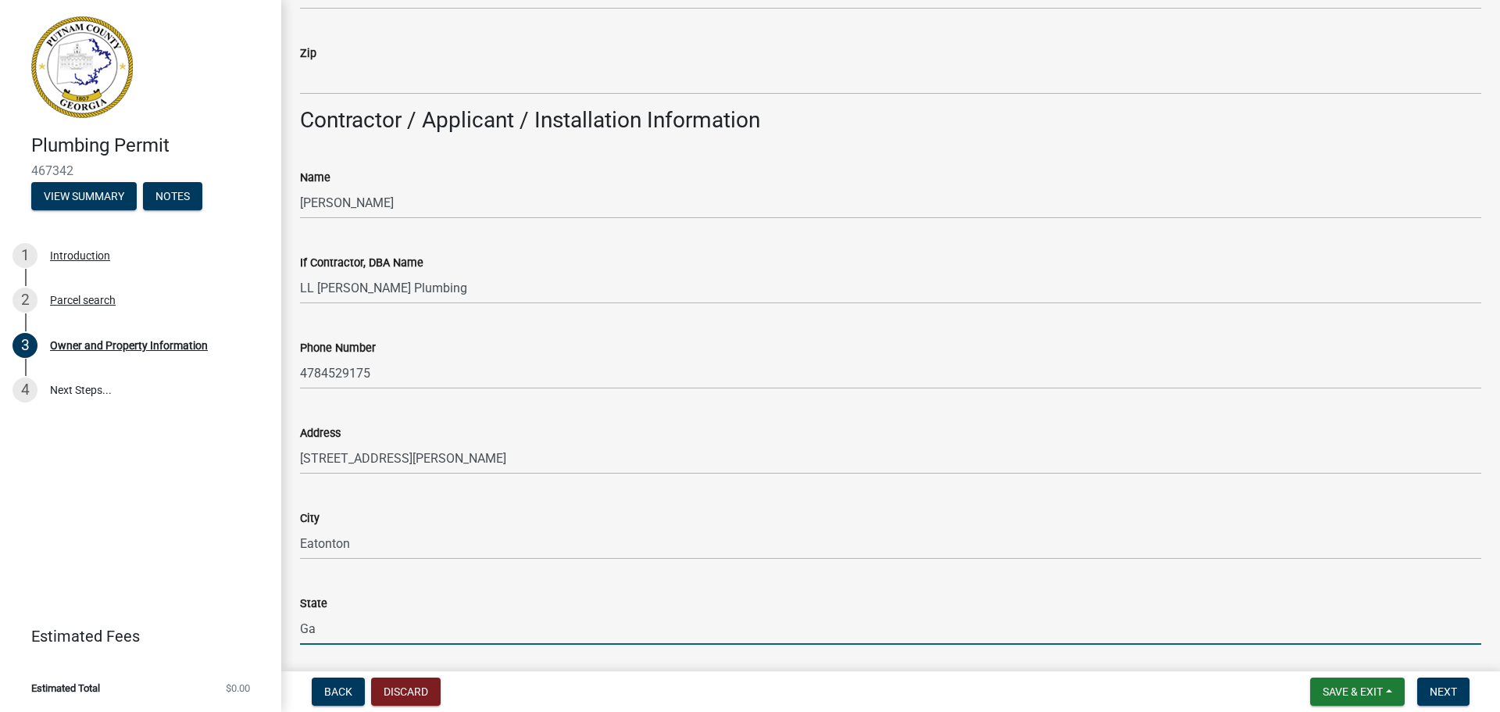
type input "Ga"
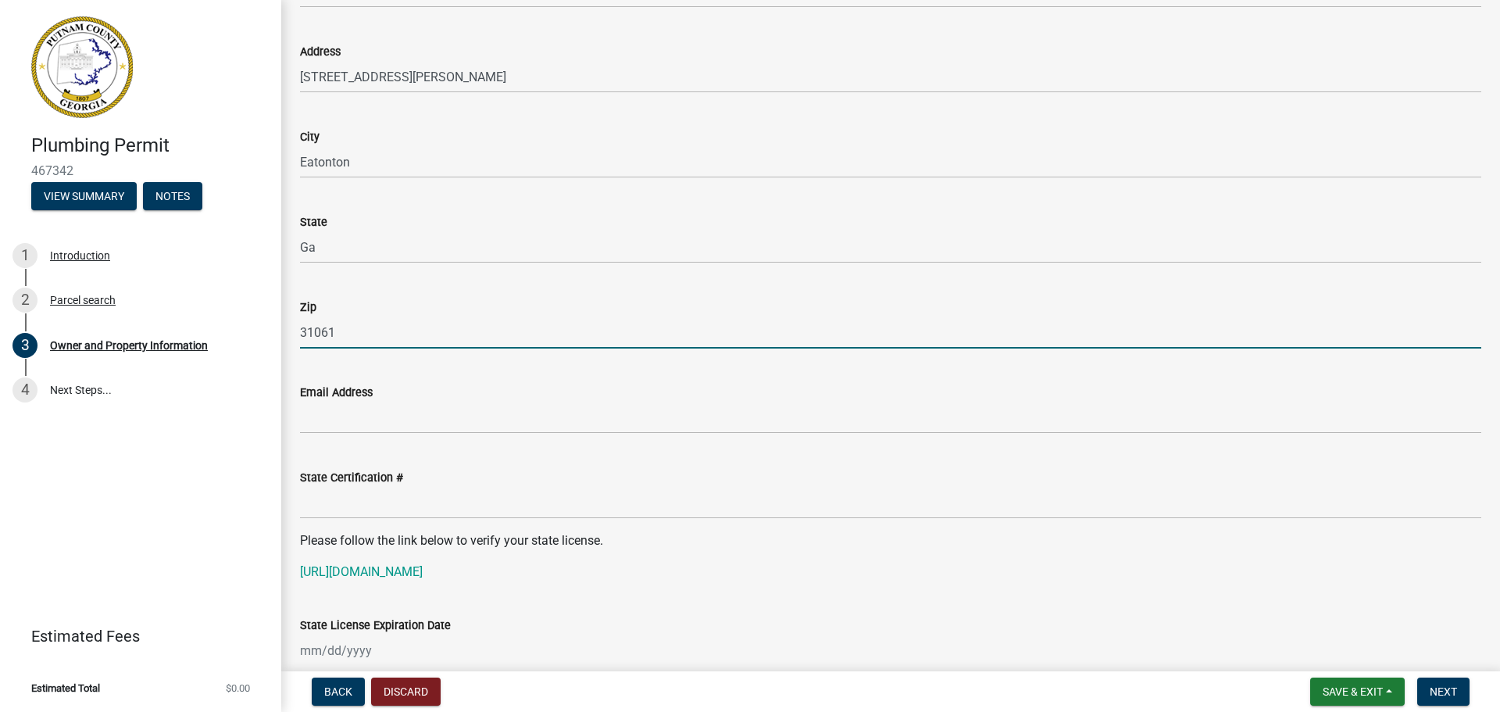
type input "31061"
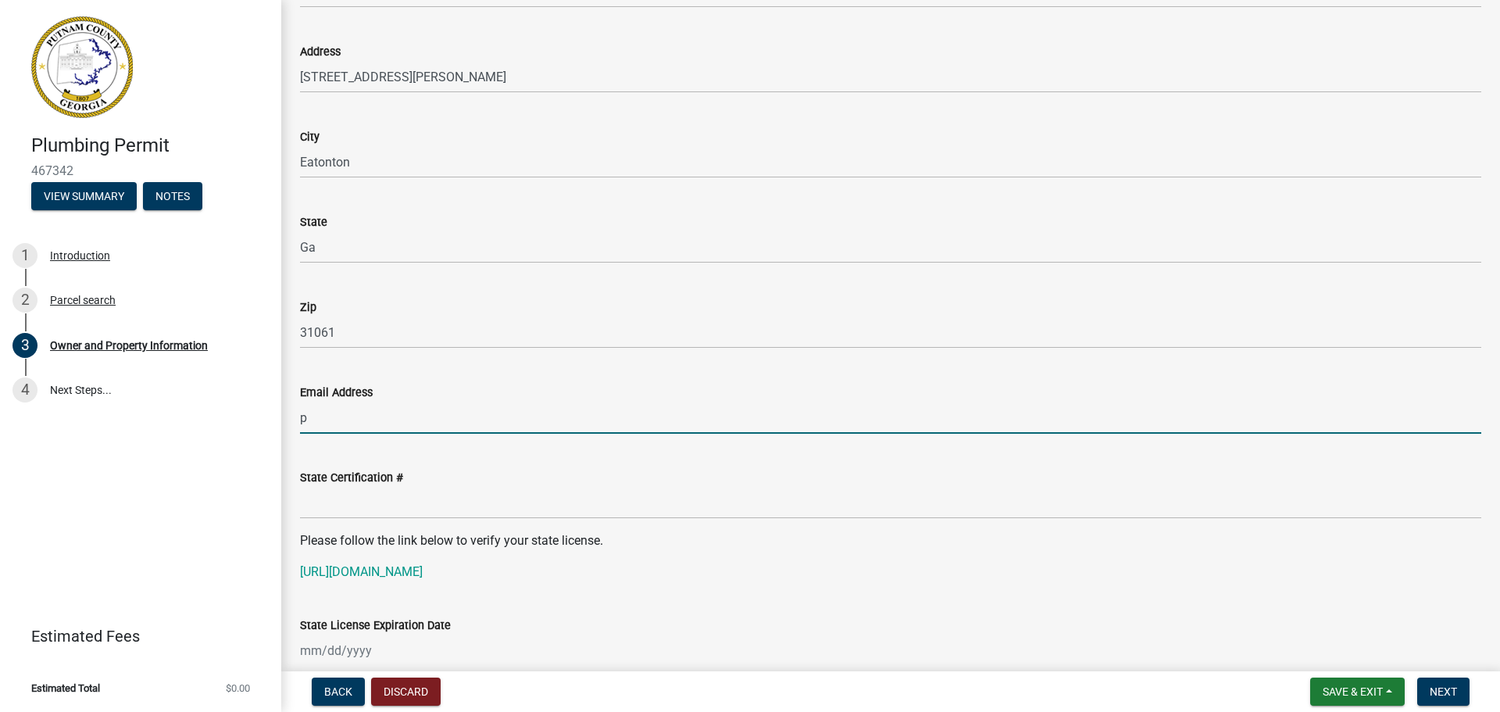
type input "permitsllgrimes@gmail.com"
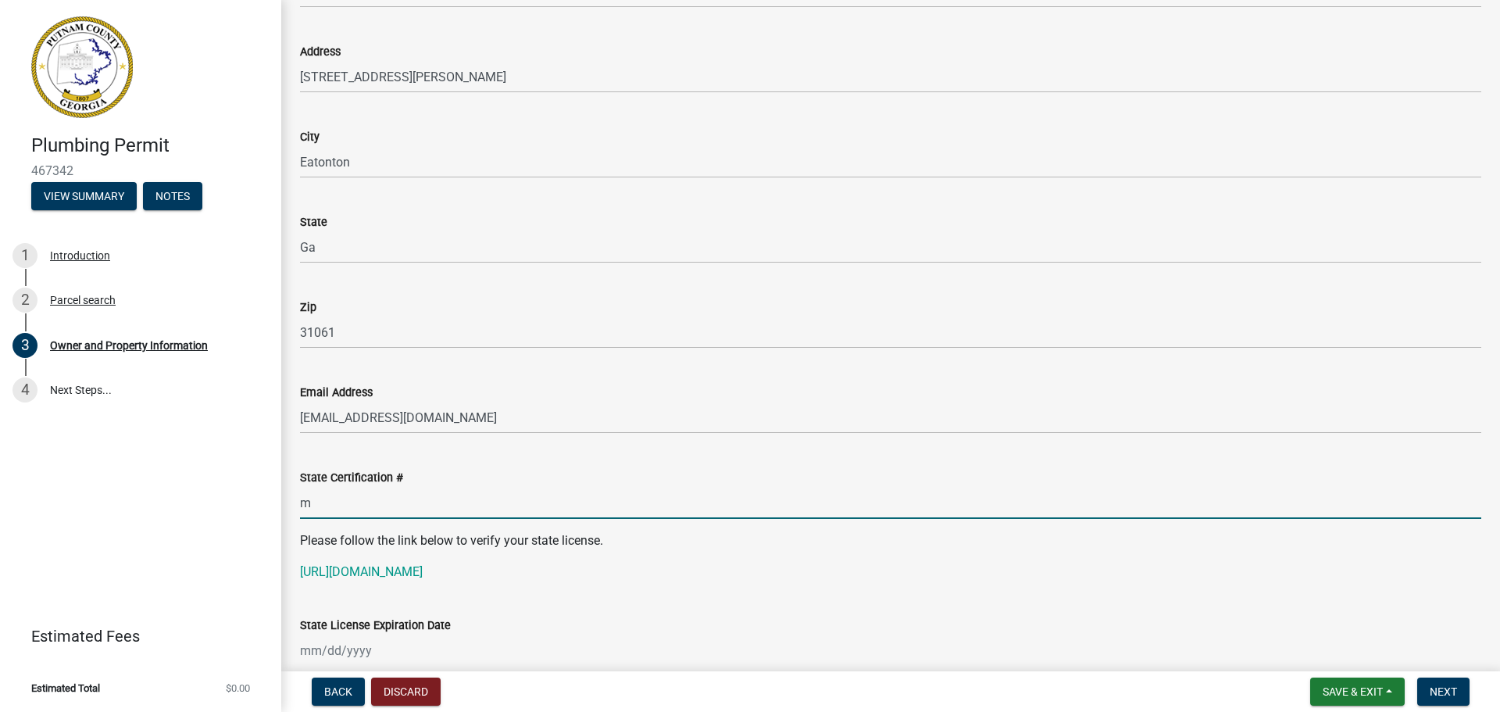
type input "MP209864"
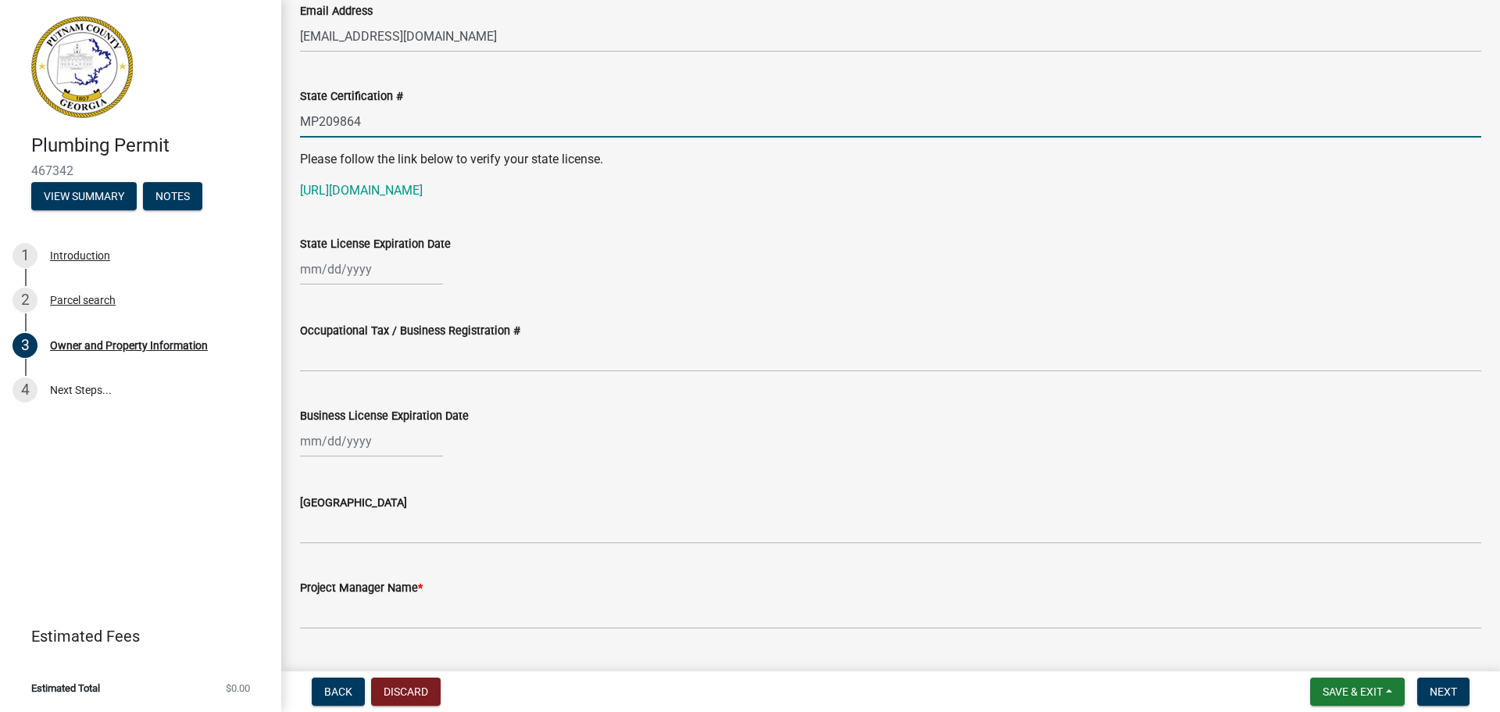
scroll to position [2100, 0]
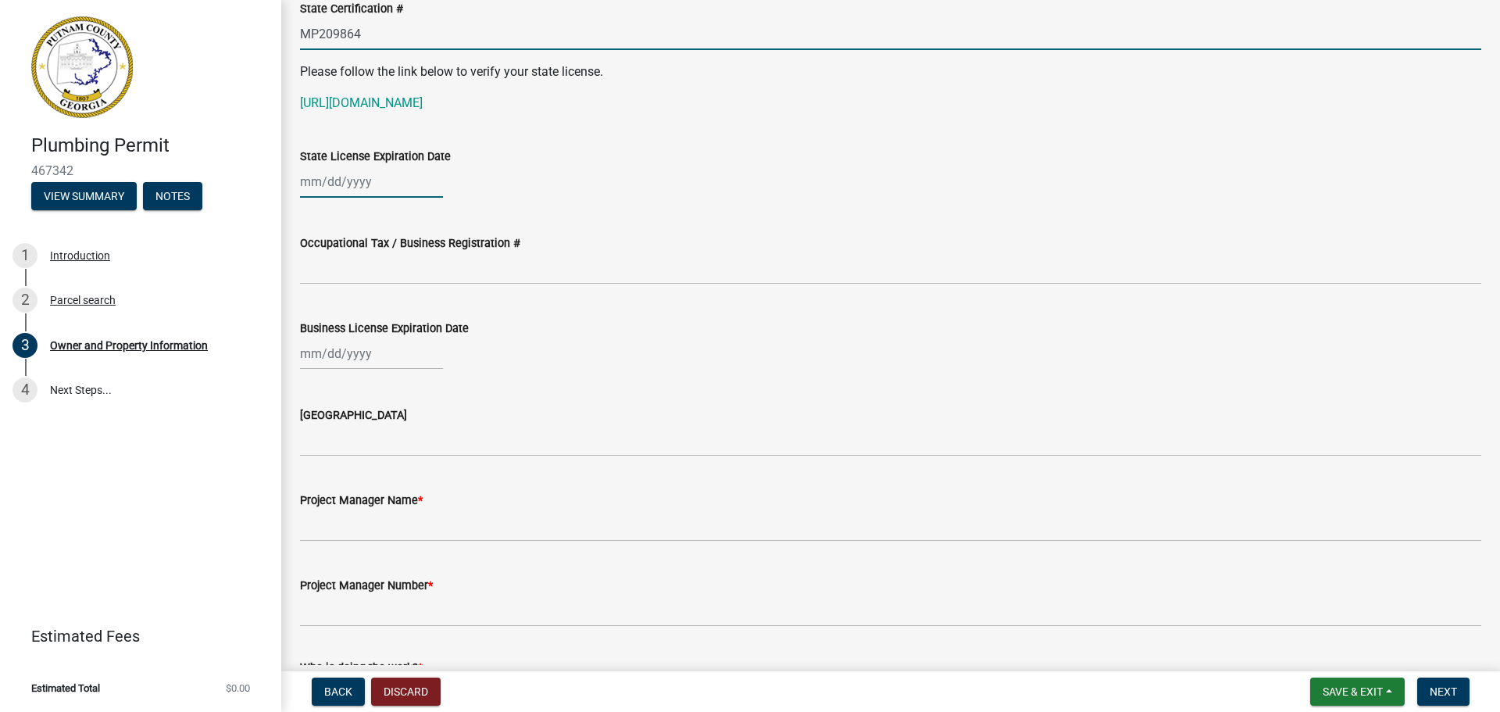
click at [338, 192] on div at bounding box center [371, 182] width 143 height 32
select select "8"
select select "2025"
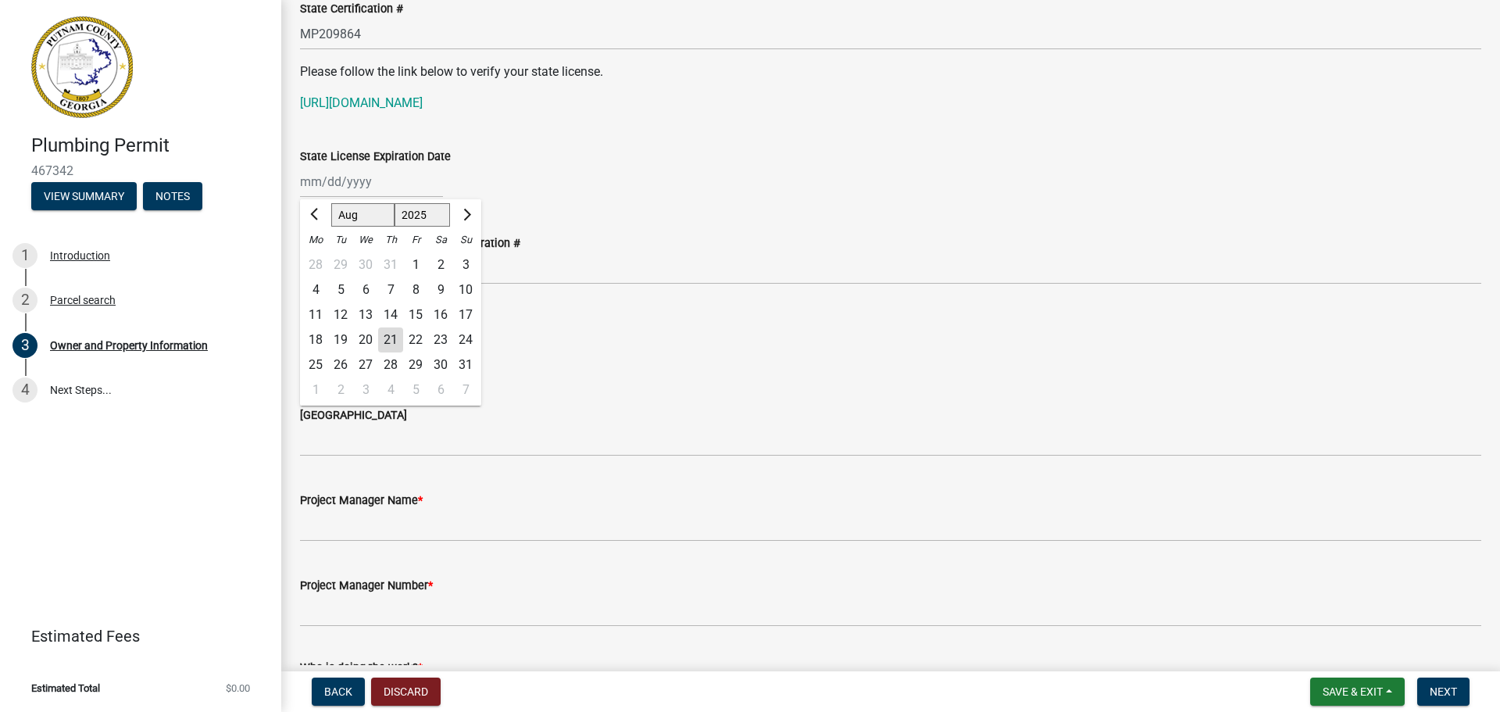
click at [346, 217] on select "Jan Feb Mar Apr May Jun Jul Aug Sep Oct Nov Dec" at bounding box center [362, 214] width 63 height 23
select select "11"
click at [331, 203] on select "Jan Feb Mar Apr May Jun Jul Aug Sep Oct Nov Dec" at bounding box center [362, 214] width 63 height 23
click at [458, 368] on div "30" at bounding box center [465, 364] width 25 height 25
type input "11/30/2025"
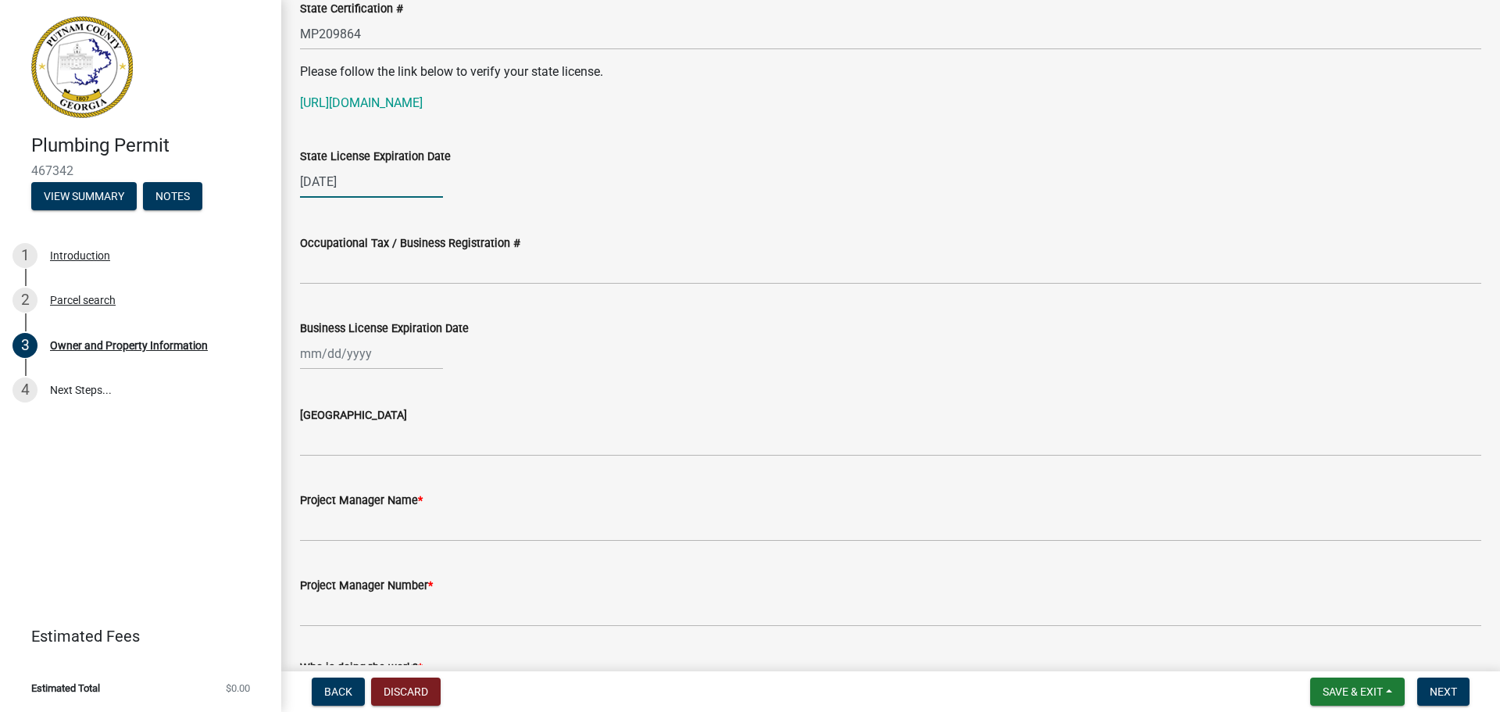
click at [369, 177] on div "11/30/2025" at bounding box center [371, 182] width 143 height 32
select select "11"
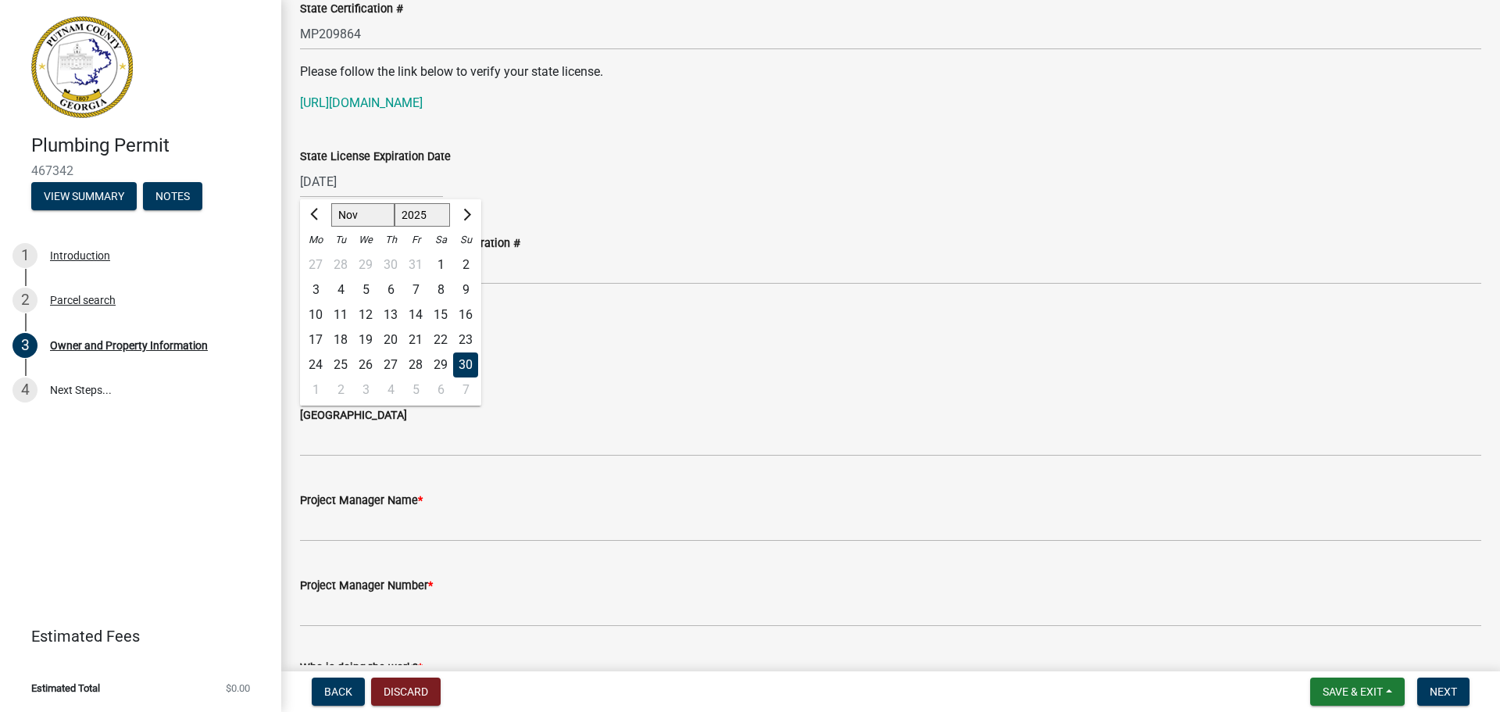
click at [430, 223] on select "1525 1526 1527 1528 1529 1530 1531 1532 1533 1534 1535 1536 1537 1538 1539 1540…" at bounding box center [423, 214] width 56 height 23
select select "2026"
click at [395, 203] on select "1525 1526 1527 1528 1529 1530 1531 1532 1533 1534 1535 1536 1537 1538 1539 1540…" at bounding box center [423, 214] width 56 height 23
click at [314, 384] on div "30" at bounding box center [315, 389] width 25 height 25
type input "11/30/2026"
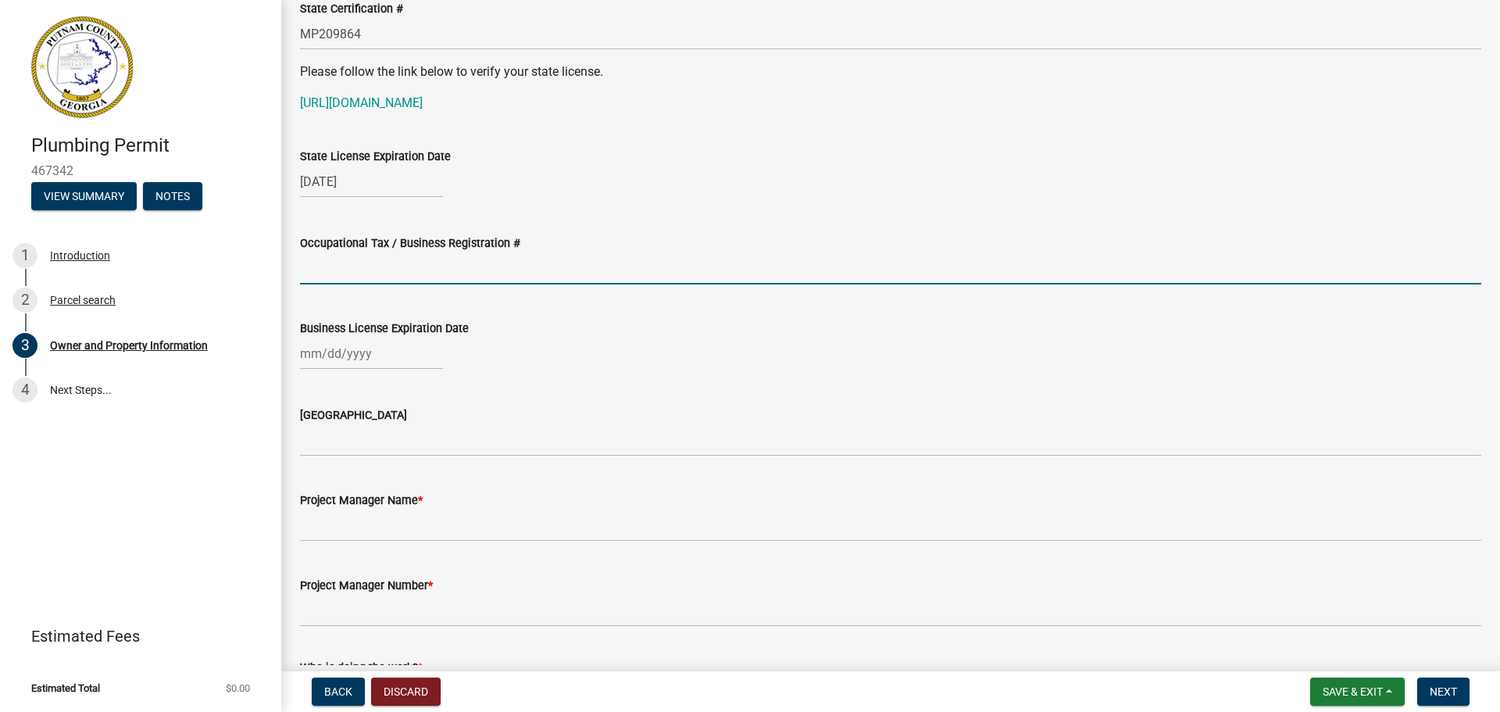
click at [377, 276] on input "Occupational Tax / Business Registration #" at bounding box center [890, 268] width 1181 height 32
type input "1"
type input "2024-BL-161"
click at [308, 353] on div at bounding box center [371, 353] width 143 height 32
select select "8"
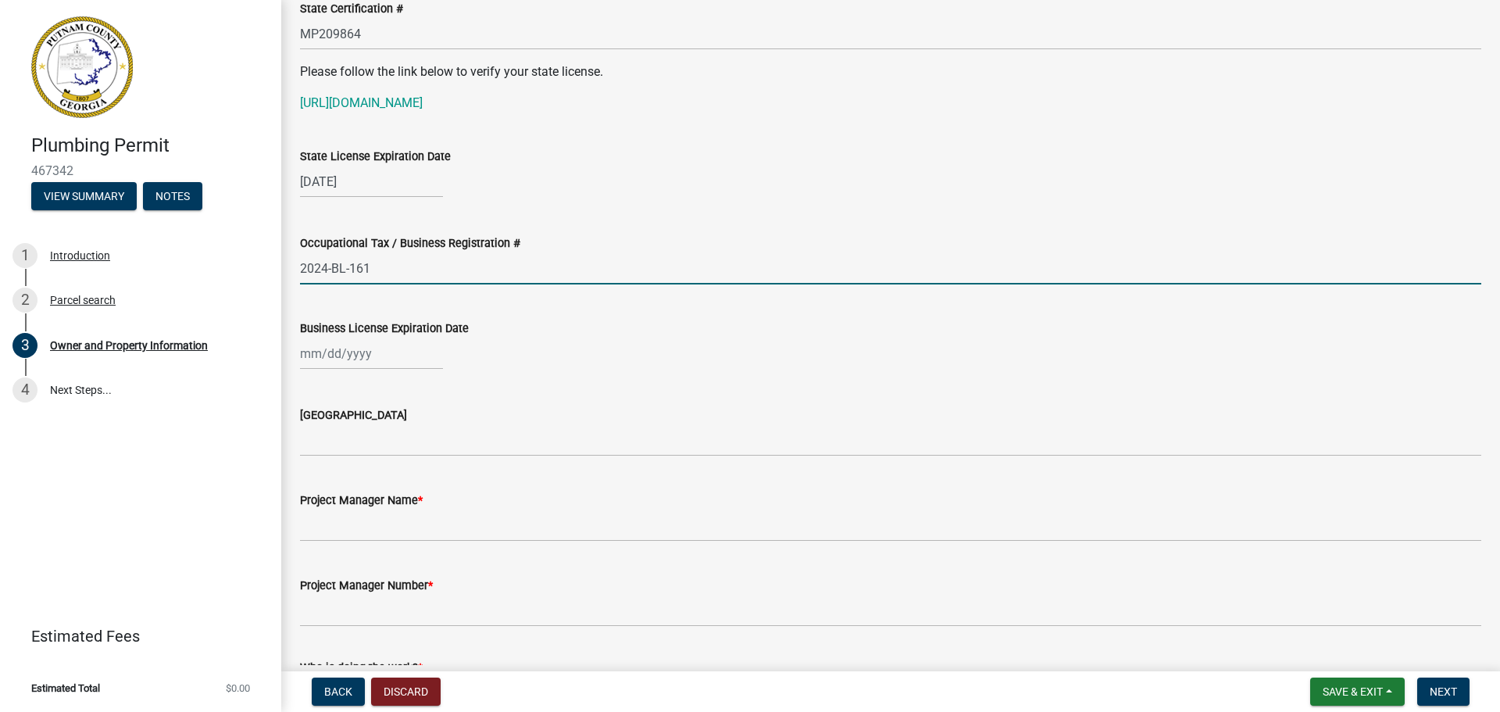
select select "2025"
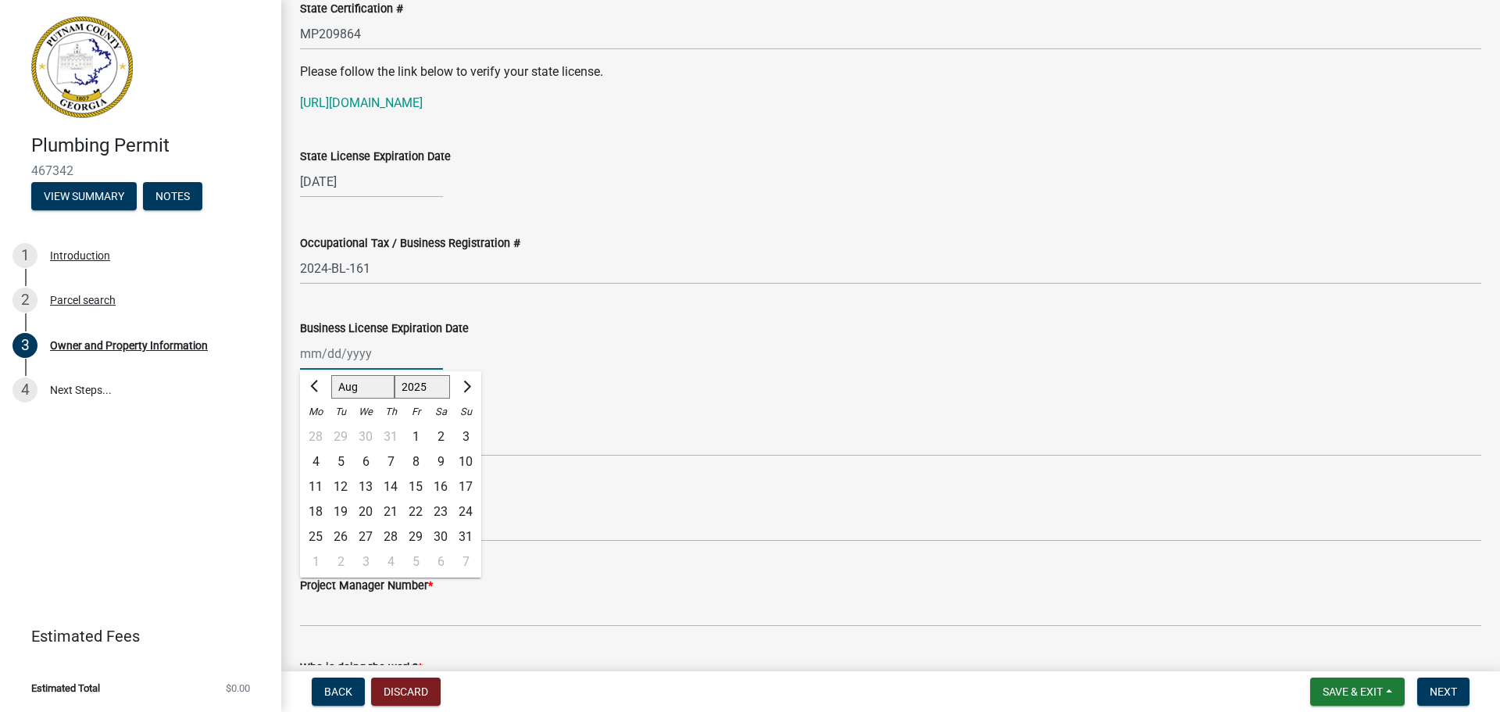
click at [336, 382] on select "Jan Feb Mar Apr May Jun Jul Aug Sep Oct Nov Dec" at bounding box center [362, 386] width 63 height 23
select select "12"
click at [331, 375] on select "Jan Feb Mar Apr May Jun Jul Aug Sep Oct Nov Dec" at bounding box center [362, 386] width 63 height 23
click at [362, 530] on div "31" at bounding box center [365, 536] width 25 height 25
type input "12/31/2025"
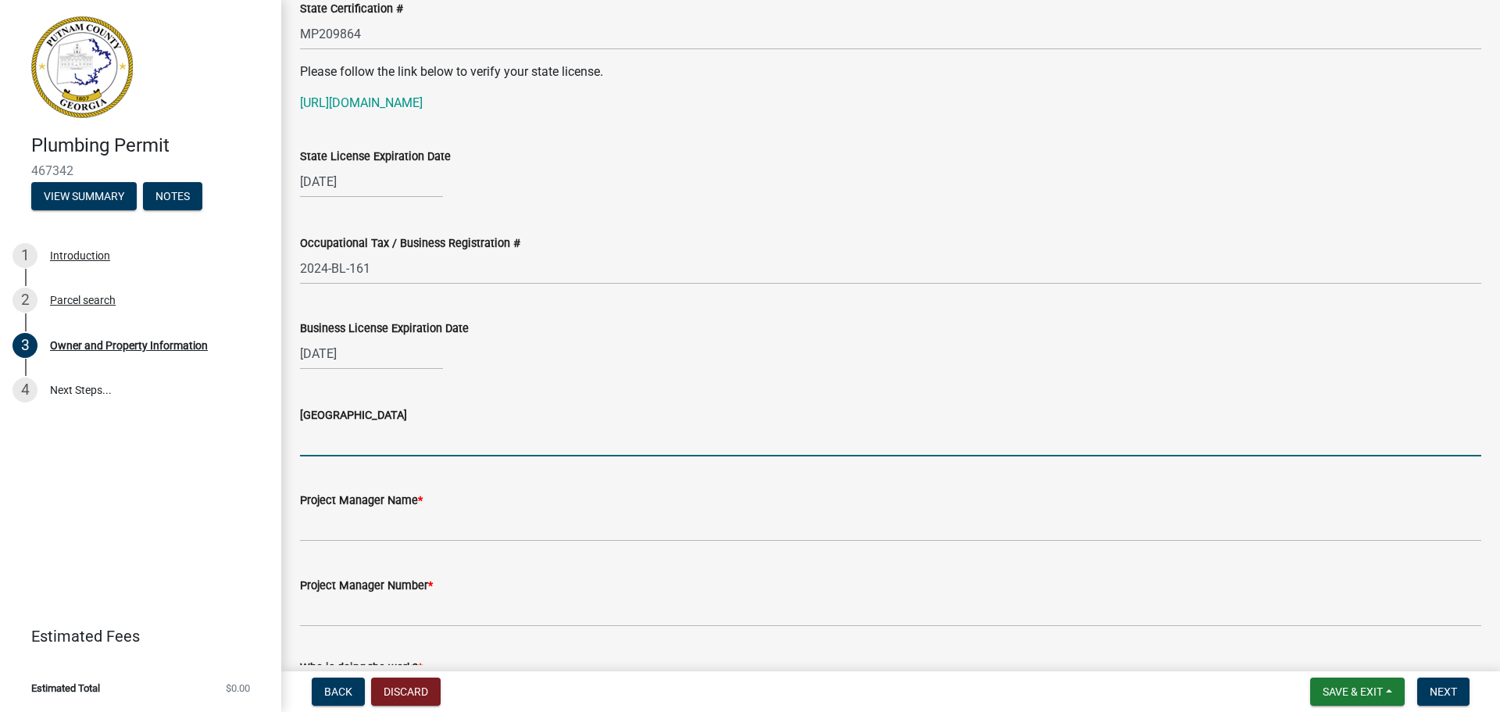
click at [315, 443] on input "Issuing County" at bounding box center [890, 440] width 1181 height 32
type input "Putnam"
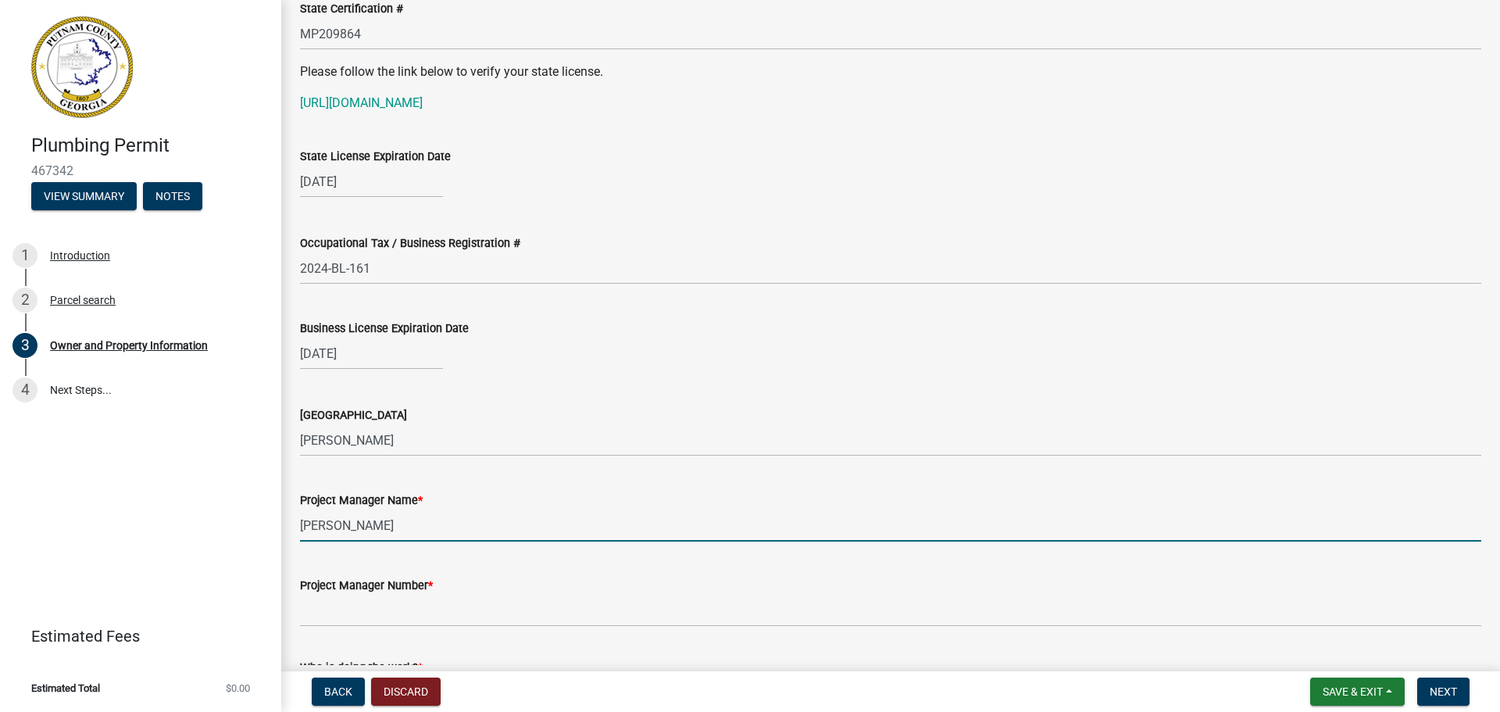
type input "Jay Grimes"
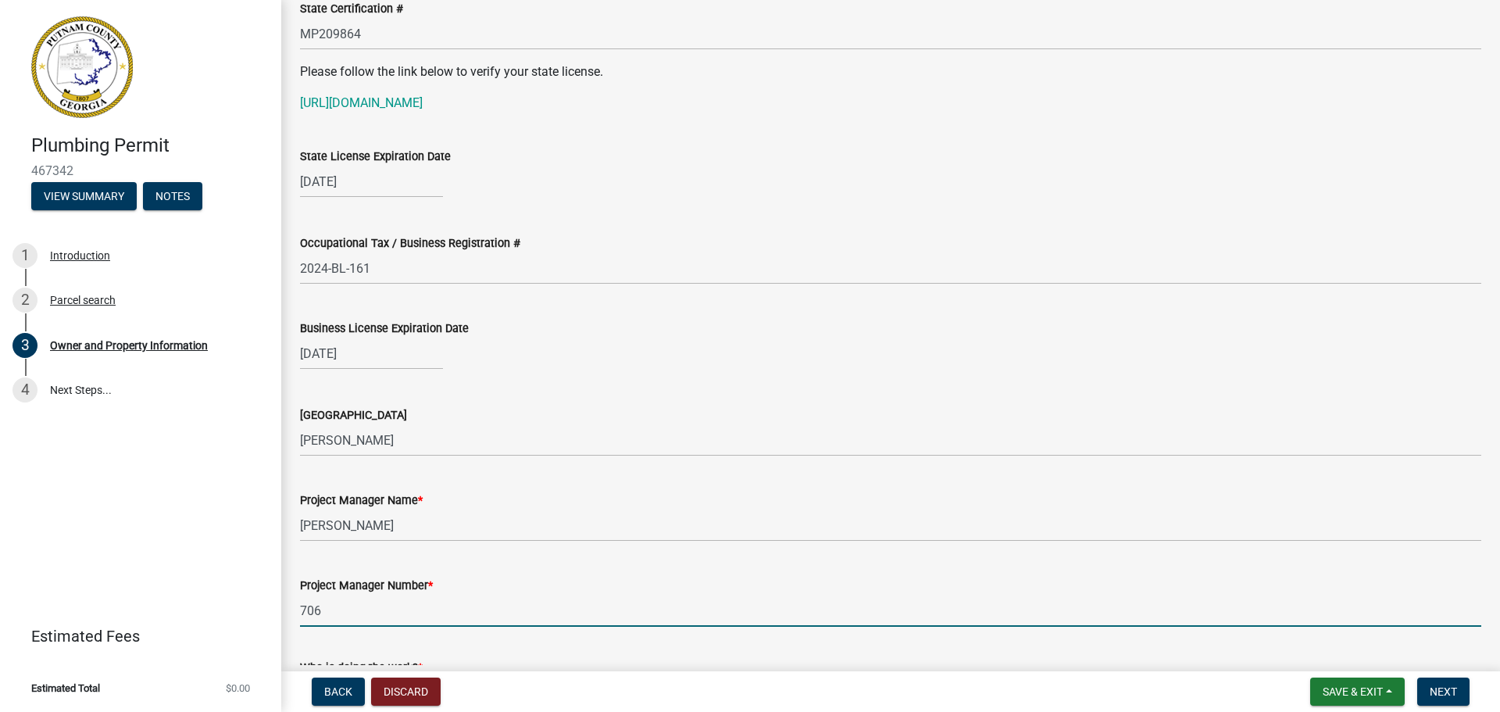
type input "706-485-2073"
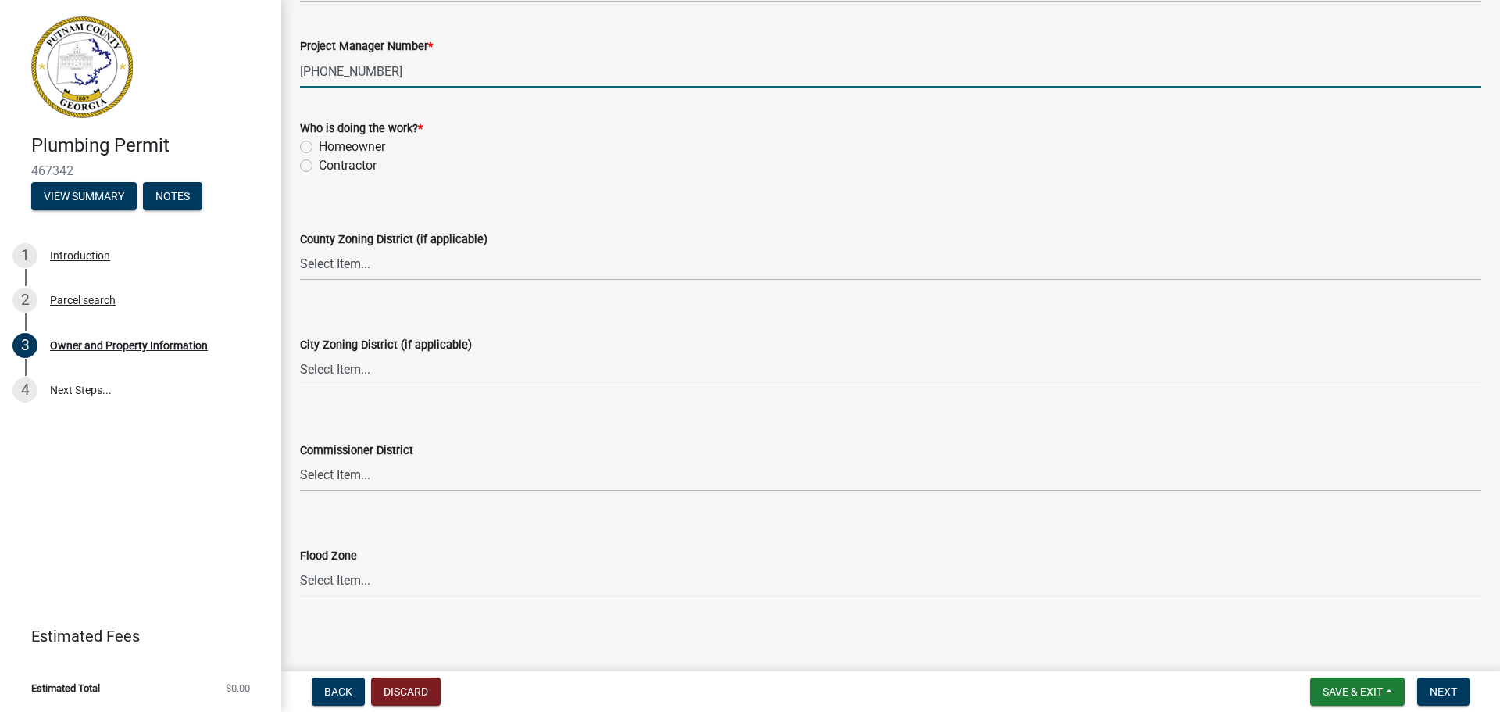
scroll to position [2646, 0]
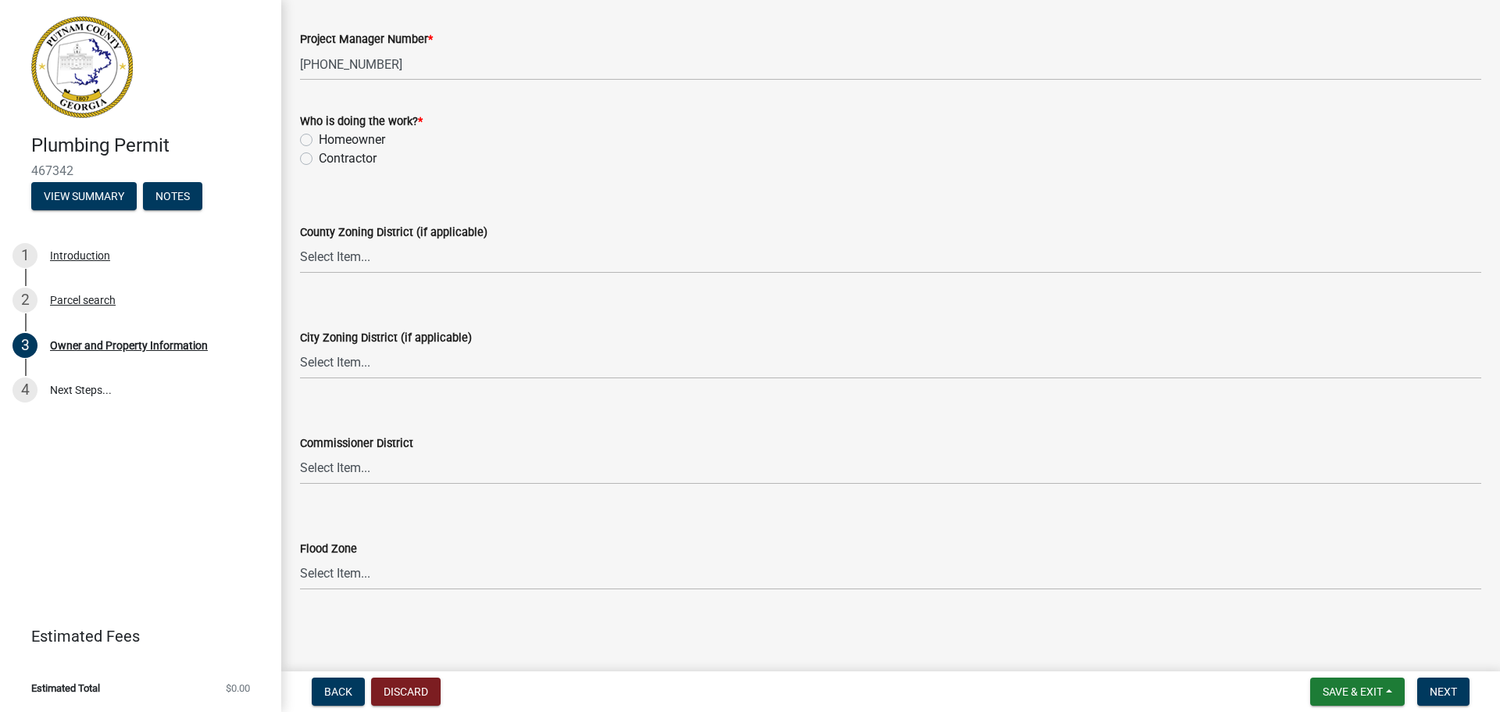
click at [319, 159] on label "Contractor" at bounding box center [348, 158] width 58 height 19
click at [319, 159] on input "Contractor" at bounding box center [324, 154] width 10 height 10
radio input "true"
click at [1430, 691] on button "Next" at bounding box center [1443, 691] width 52 height 28
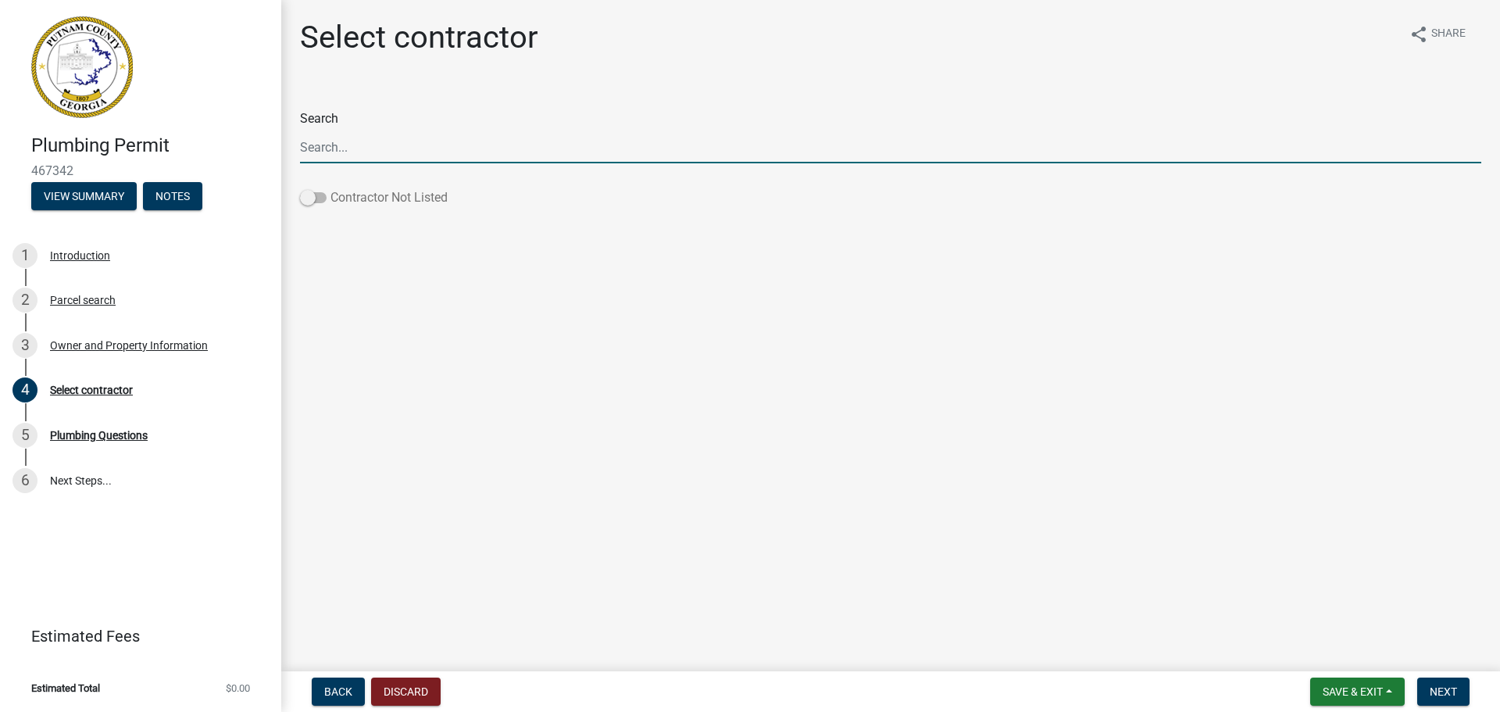
click at [320, 200] on span at bounding box center [313, 197] width 27 height 11
click at [330, 188] on input "Contractor Not Listed" at bounding box center [330, 188] width 0 height 0
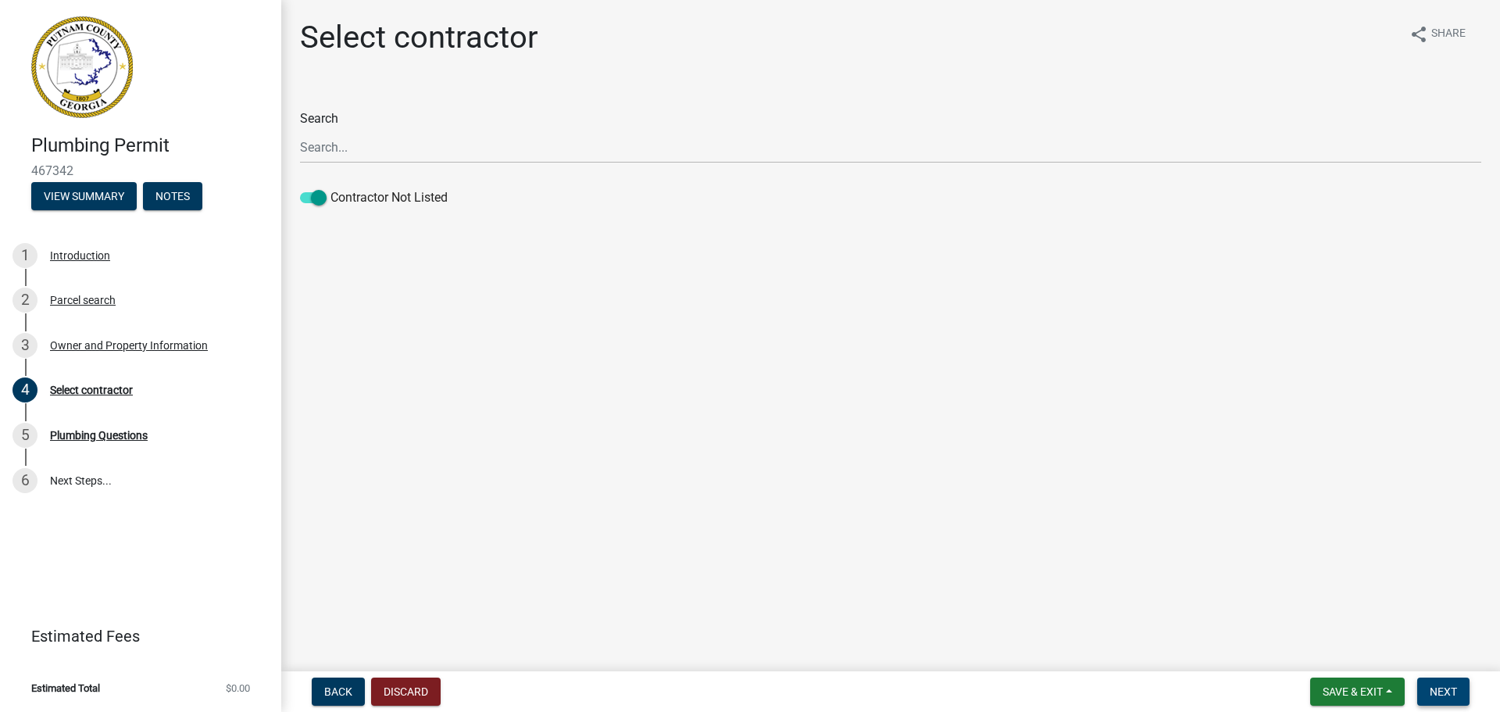
click at [1445, 691] on span "Next" at bounding box center [1443, 691] width 27 height 12
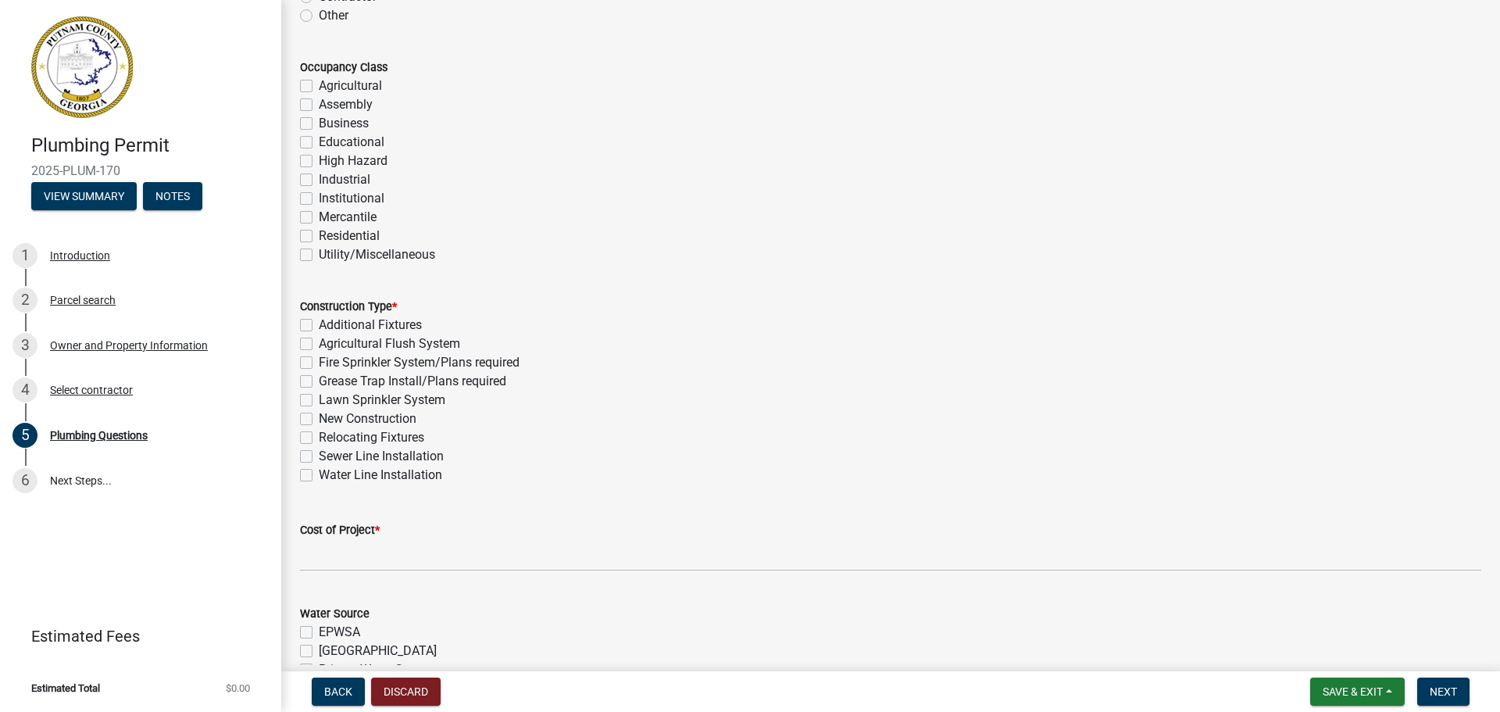
scroll to position [234, 0]
